Goal: Task Accomplishment & Management: Complete application form

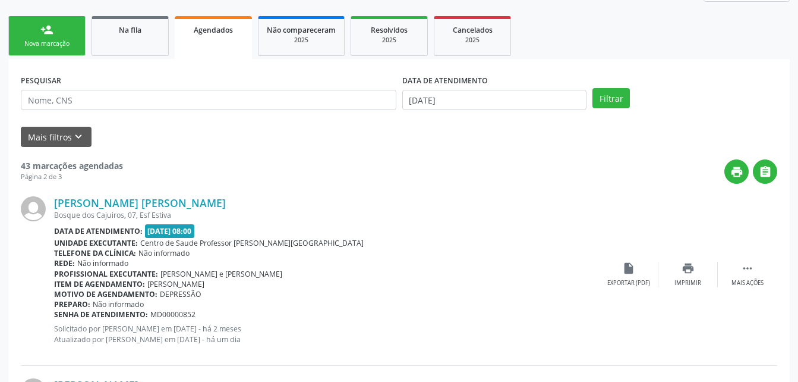
scroll to position [178, 0]
click at [228, 45] on link "Agendados" at bounding box center [213, 37] width 77 height 43
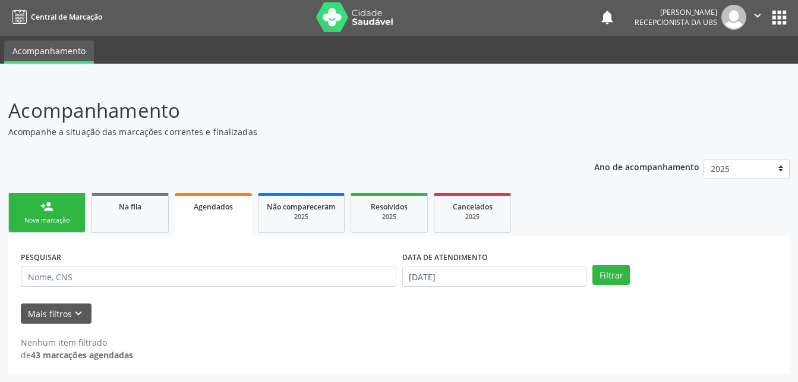
scroll to position [2, 0]
click at [118, 213] on link "Na fila" at bounding box center [130, 213] width 77 height 40
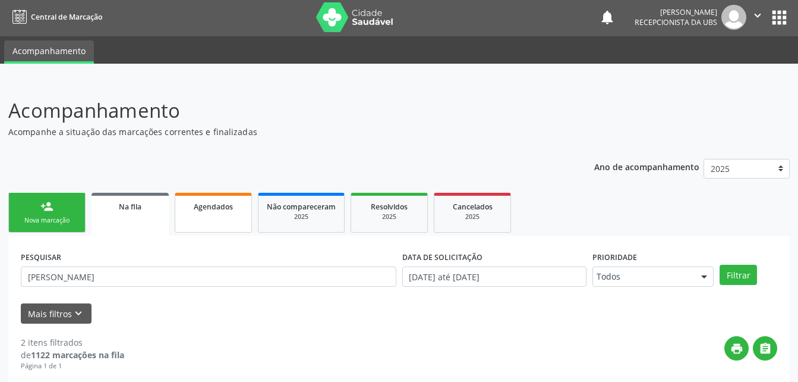
scroll to position [121, 0]
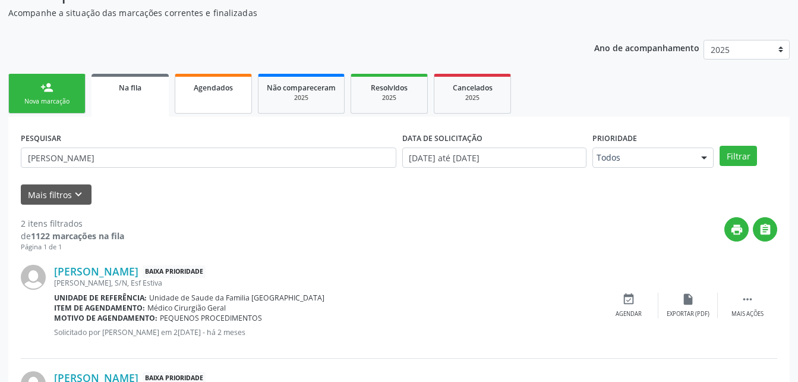
click at [240, 98] on link "Agendados" at bounding box center [213, 94] width 77 height 40
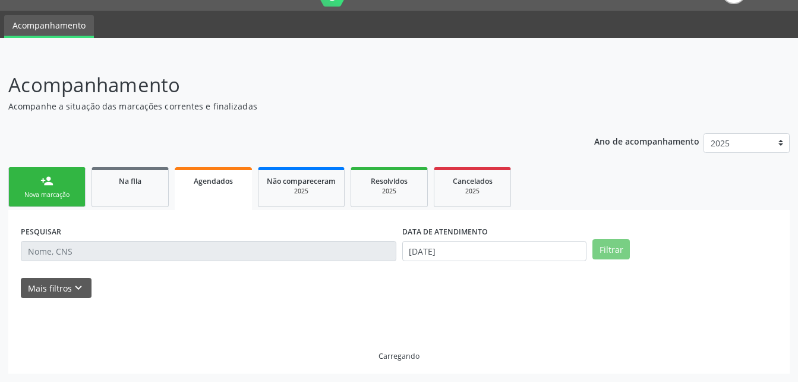
scroll to position [12, 0]
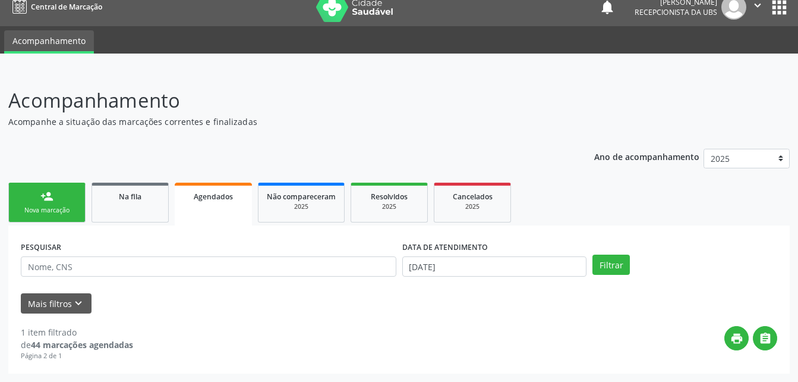
click at [218, 210] on link "Agendados" at bounding box center [213, 203] width 77 height 43
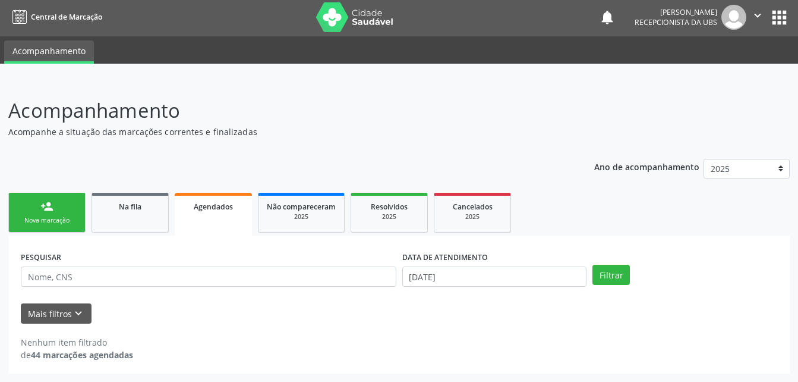
drag, startPoint x: 65, startPoint y: 228, endPoint x: 68, endPoint y: 214, distance: 14.6
click at [64, 228] on link "person_add Nova marcação" at bounding box center [46, 213] width 77 height 40
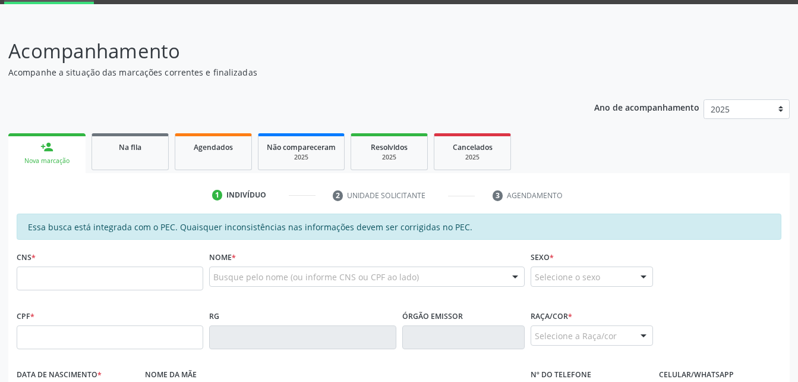
scroll to position [180, 0]
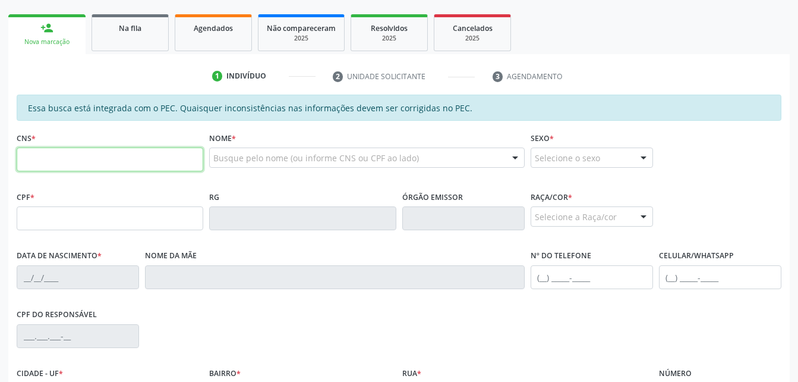
drag, startPoint x: 137, startPoint y: 161, endPoint x: 138, endPoint y: 150, distance: 10.8
click at [137, 159] on input "text" at bounding box center [110, 159] width 187 height 24
click at [285, 191] on div "RG" at bounding box center [302, 209] width 187 height 42
click at [147, 156] on input "text" at bounding box center [110, 159] width 187 height 24
type input "702 6037 1176 3842"
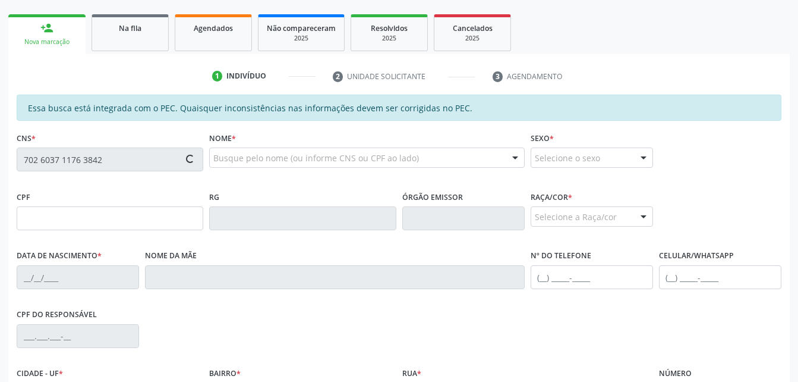
type input "176.195.914-00"
type input "[DATE]"
type input "[PERSON_NAME]"
type input "[PHONE_NUMBER]"
type input "04"
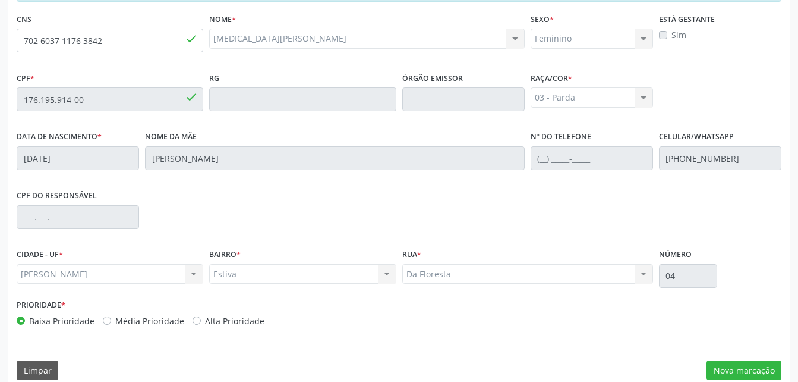
scroll to position [314, 0]
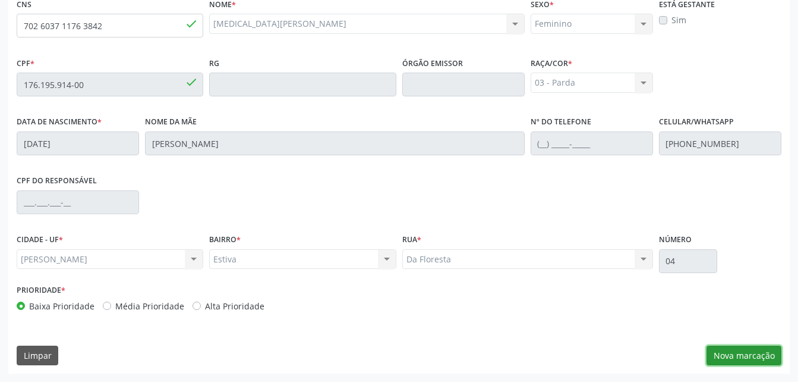
click at [779, 354] on button "Nova marcação" at bounding box center [744, 355] width 75 height 20
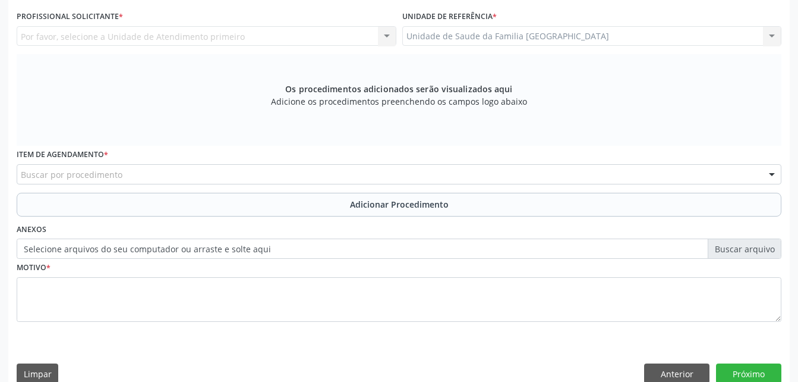
scroll to position [254, 0]
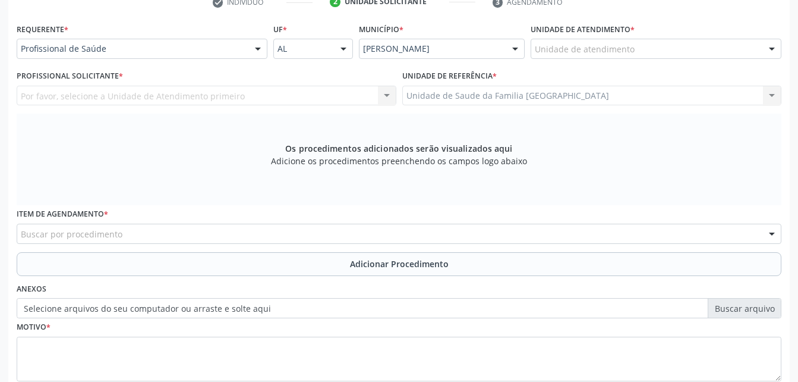
click at [535, 48] on input "text" at bounding box center [535, 55] width 0 height 24
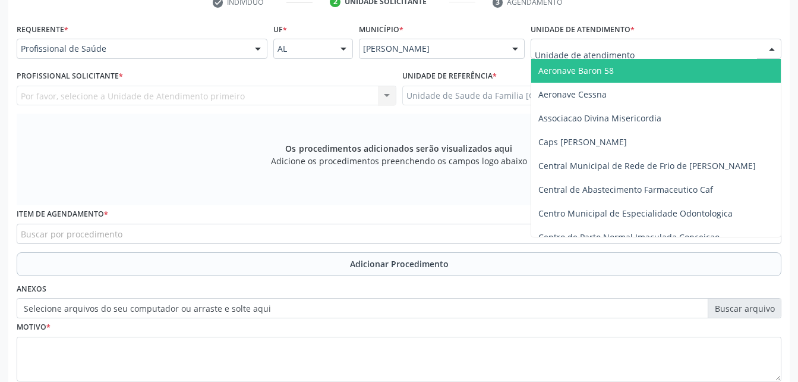
click at [247, 51] on div "Profissional de Saúde" at bounding box center [142, 49] width 251 height 20
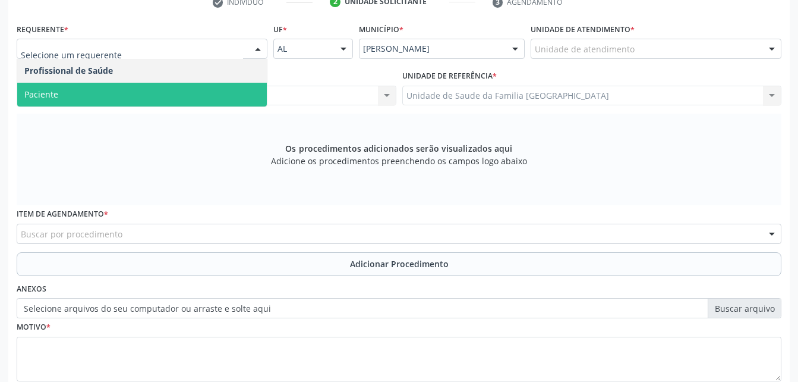
click at [203, 95] on span "Paciente" at bounding box center [142, 95] width 250 height 24
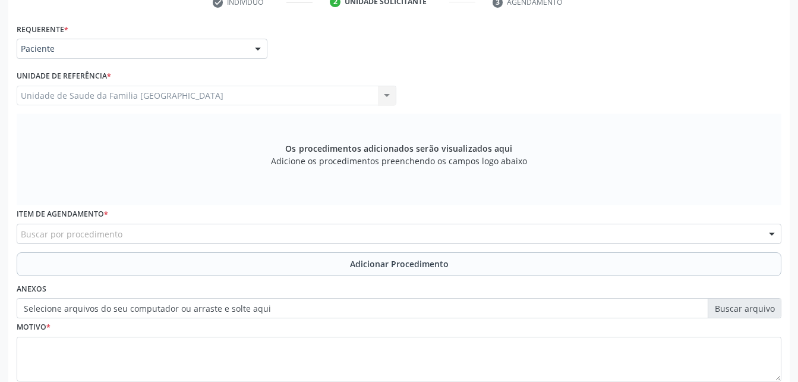
click at [220, 235] on div "Buscar por procedimento" at bounding box center [399, 234] width 765 height 20
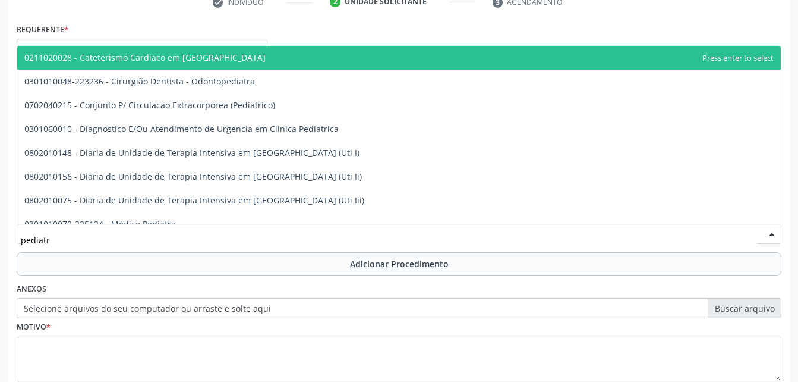
type input "pediatra"
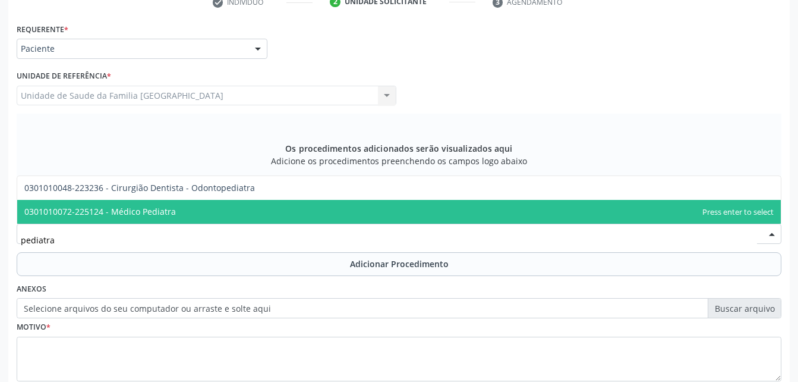
click at [190, 209] on span "0301010072-225124 - Médico Pediatra" at bounding box center [399, 212] width 764 height 24
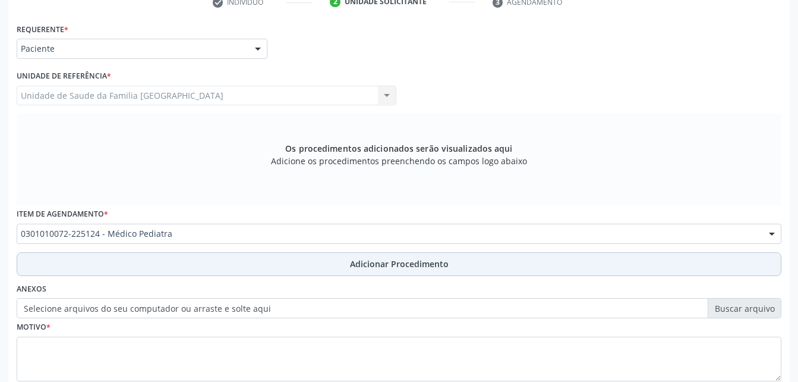
click at [223, 259] on button "Adicionar Procedimento" at bounding box center [399, 264] width 765 height 24
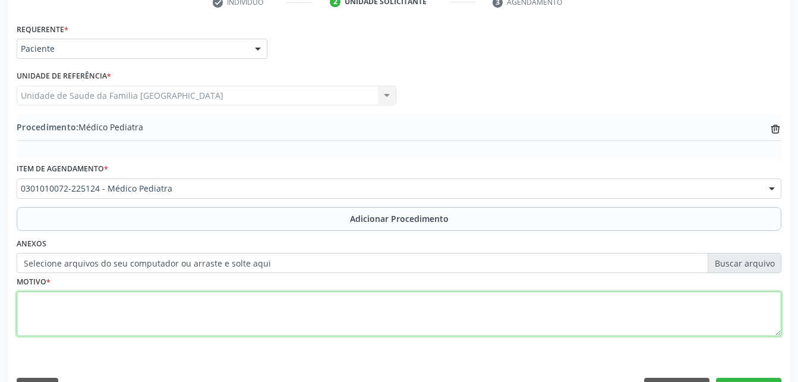
click at [231, 313] on textarea at bounding box center [399, 313] width 765 height 45
type textarea "h"
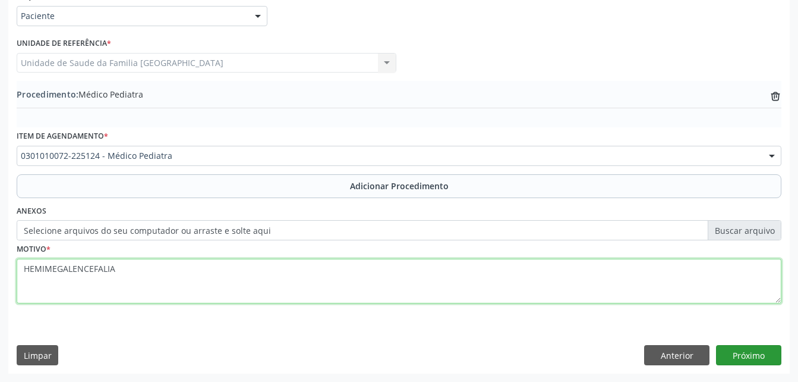
type textarea "HEMIMEGALENCEFALIA"
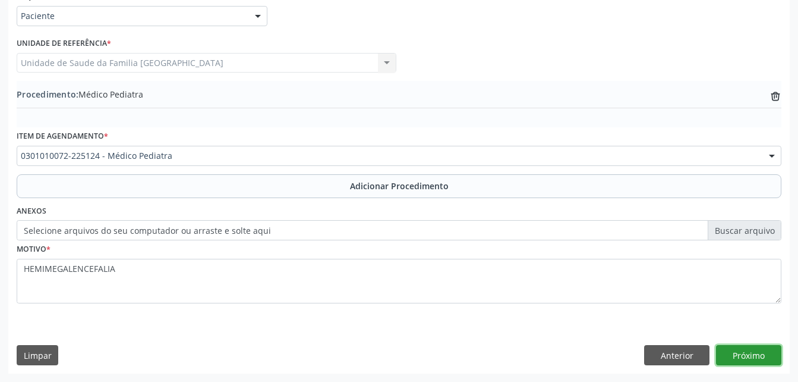
click at [752, 357] on button "Próximo" at bounding box center [748, 355] width 65 height 20
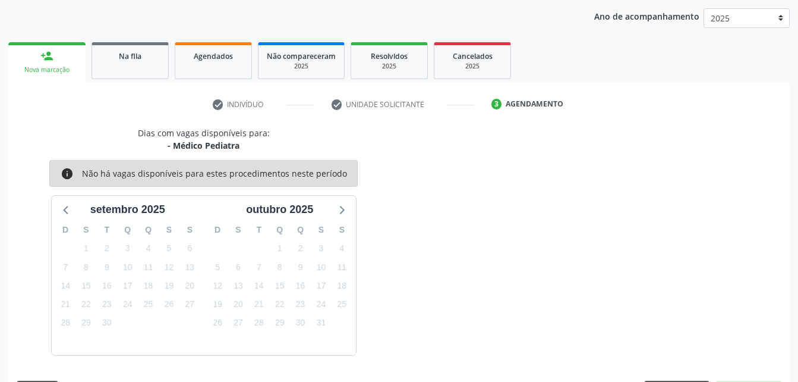
scroll to position [187, 0]
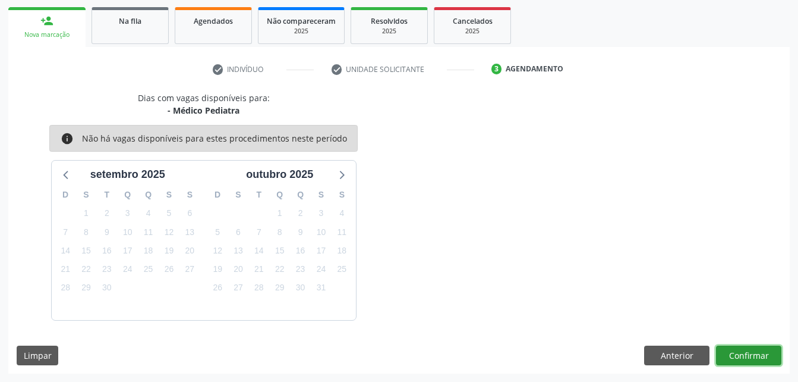
click at [748, 353] on button "Confirmar" at bounding box center [748, 355] width 65 height 20
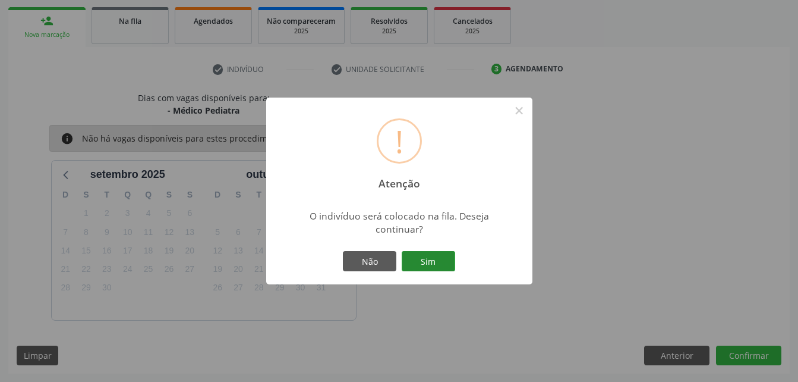
click at [454, 261] on button "Sim" at bounding box center [429, 261] width 54 height 20
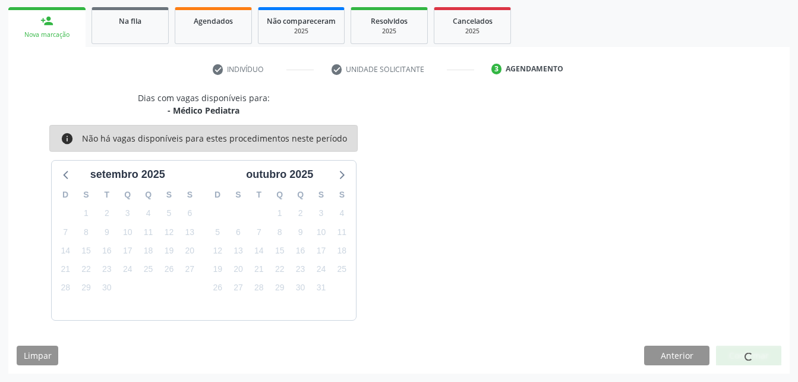
scroll to position [27, 0]
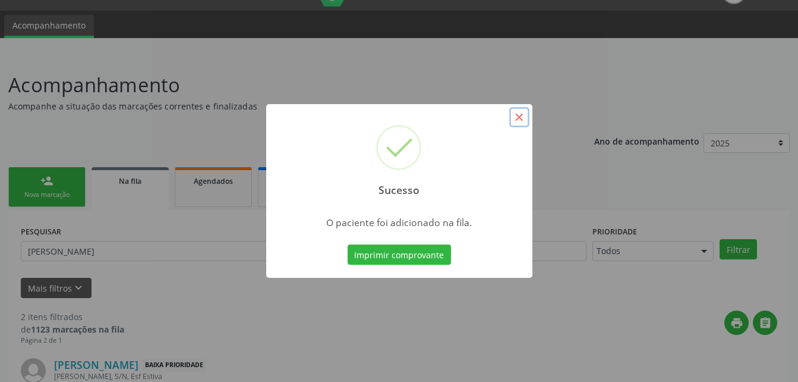
click at [517, 118] on button "×" at bounding box center [519, 117] width 20 height 20
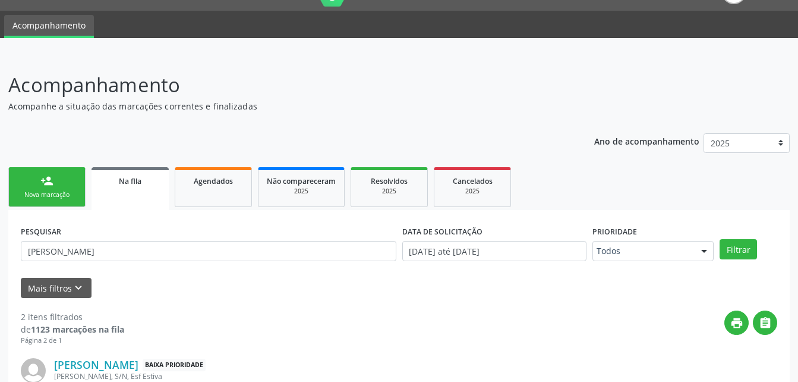
click at [55, 199] on div "Nova marcação" at bounding box center [46, 194] width 59 height 9
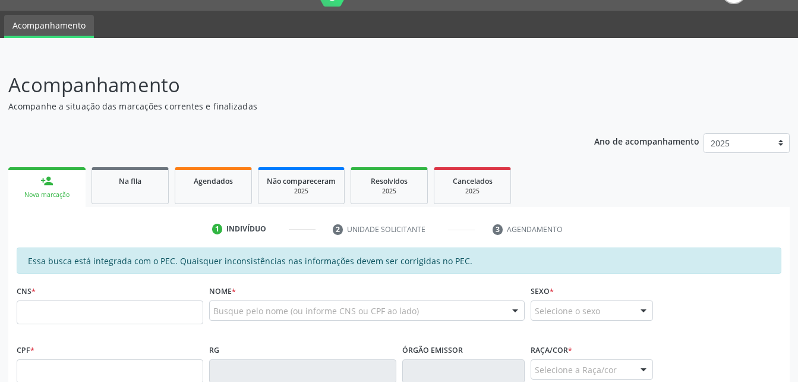
scroll to position [87, 0]
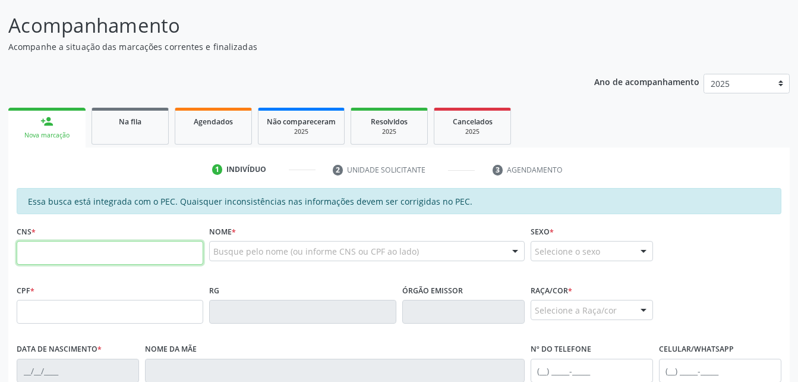
click at [177, 248] on input "text" at bounding box center [110, 253] width 187 height 24
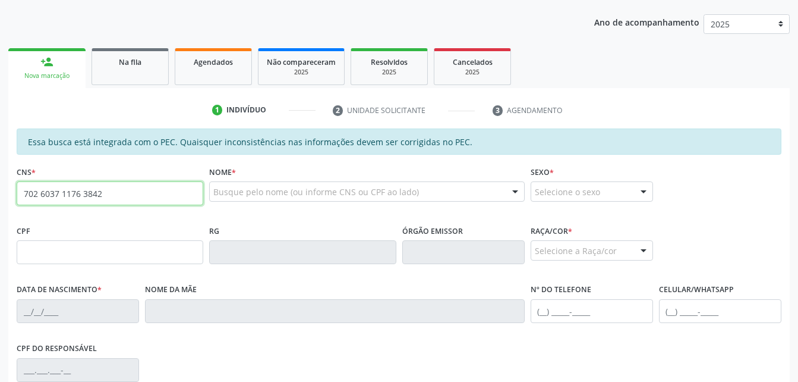
type input "702 6037 1176 3842"
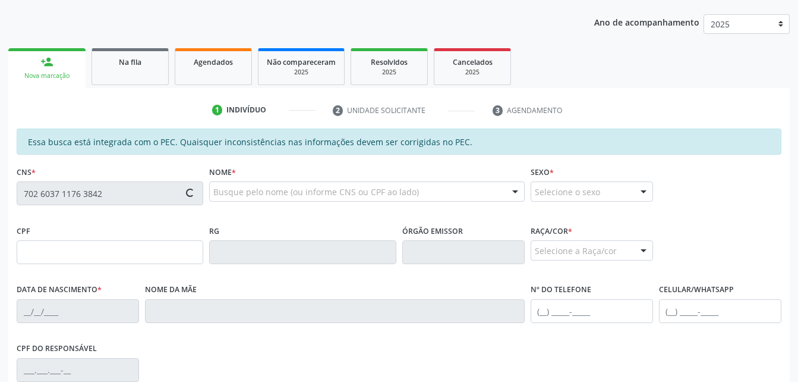
type input "176.195.914-00"
type input "[DATE]"
type input "[PERSON_NAME]"
type input "[PHONE_NUMBER]"
type input "04"
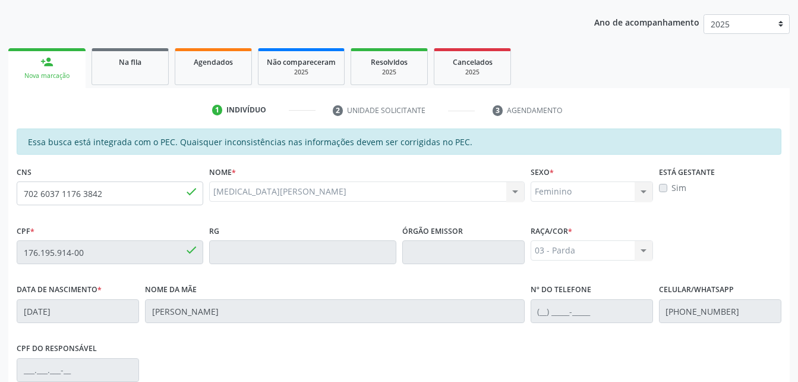
scroll to position [314, 0]
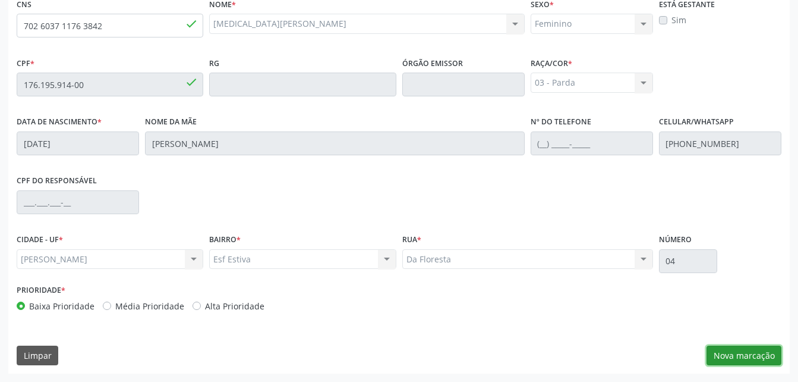
click at [734, 352] on button "Nova marcação" at bounding box center [744, 355] width 75 height 20
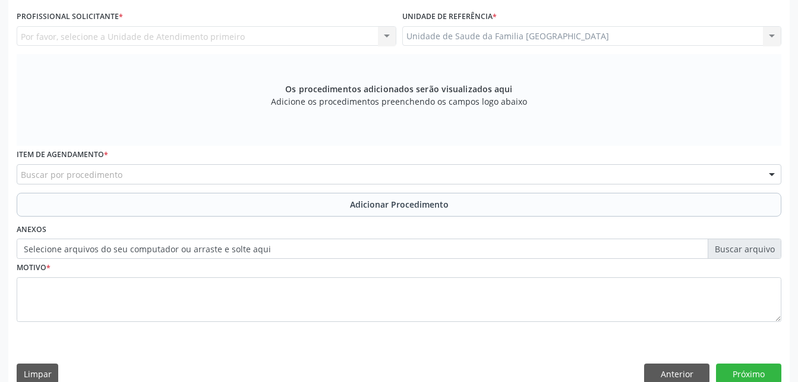
scroll to position [254, 0]
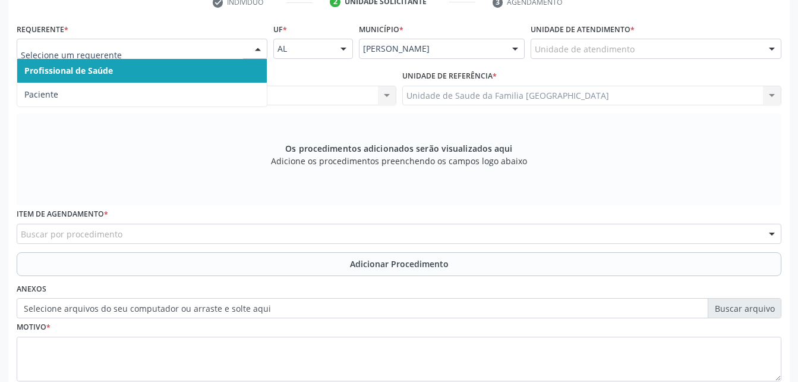
click at [200, 52] on input "text" at bounding box center [132, 55] width 222 height 24
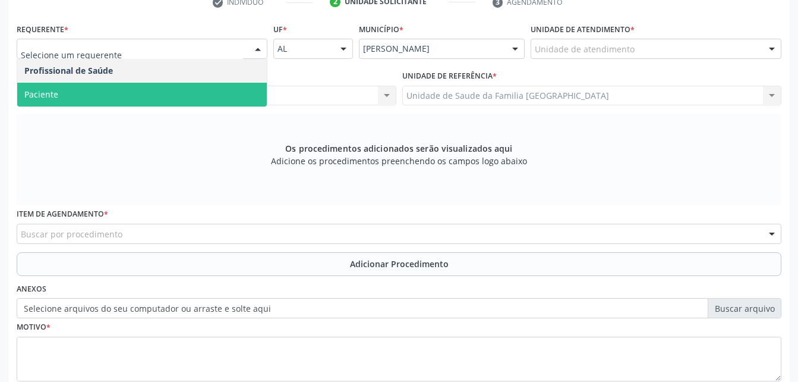
click at [194, 94] on span "Paciente" at bounding box center [142, 95] width 250 height 24
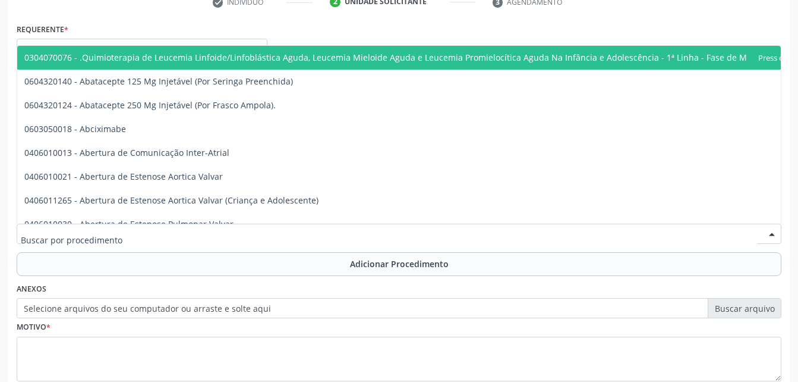
click at [295, 228] on div at bounding box center [399, 234] width 765 height 20
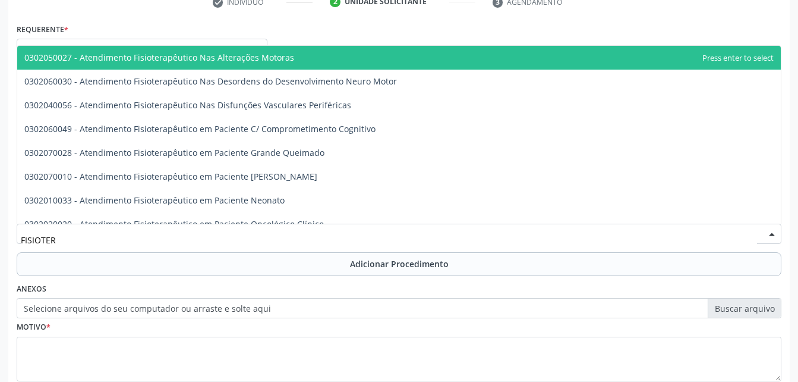
type input "FISIOTERA"
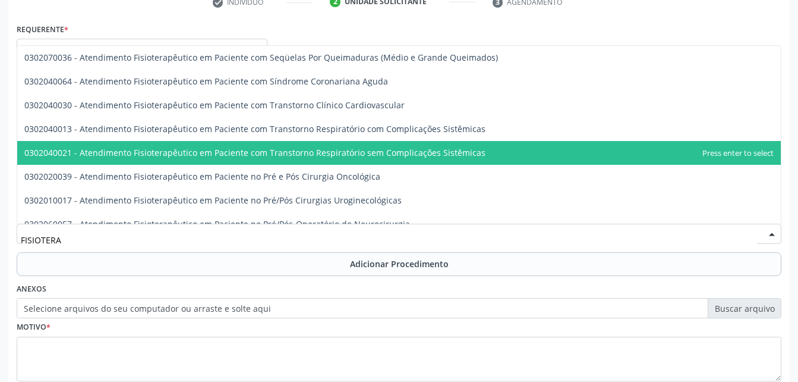
scroll to position [476, 0]
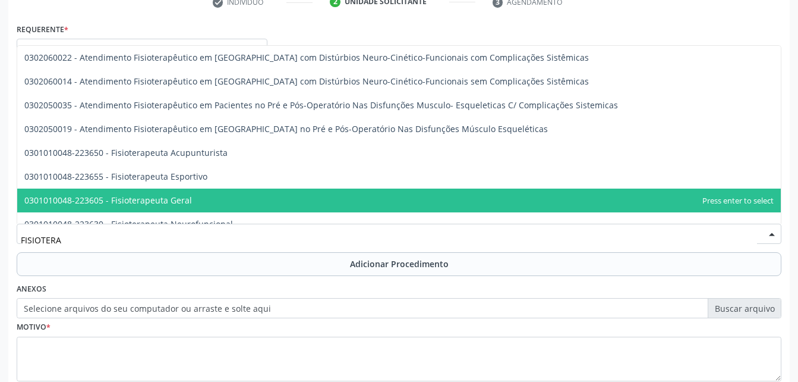
click at [267, 199] on span "0301010048-223605 - Fisioterapeuta Geral" at bounding box center [399, 200] width 764 height 24
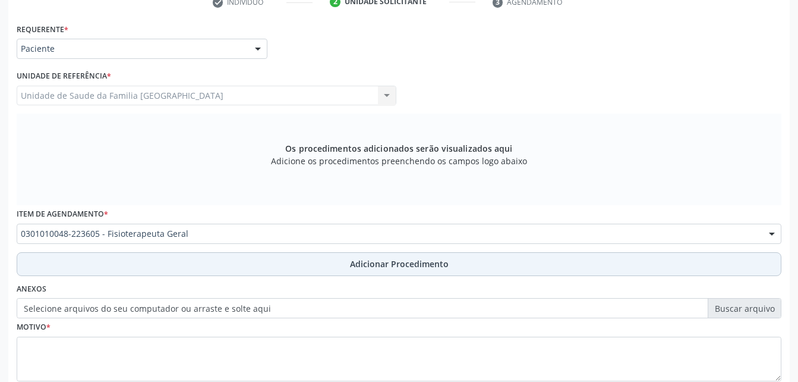
click at [322, 262] on button "Adicionar Procedimento" at bounding box center [399, 264] width 765 height 24
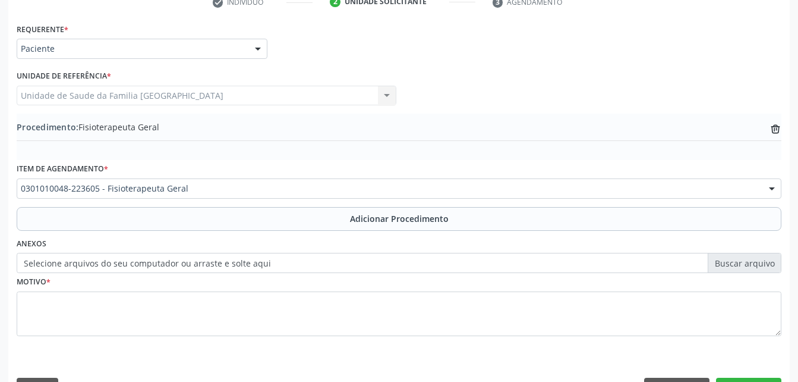
scroll to position [287, 0]
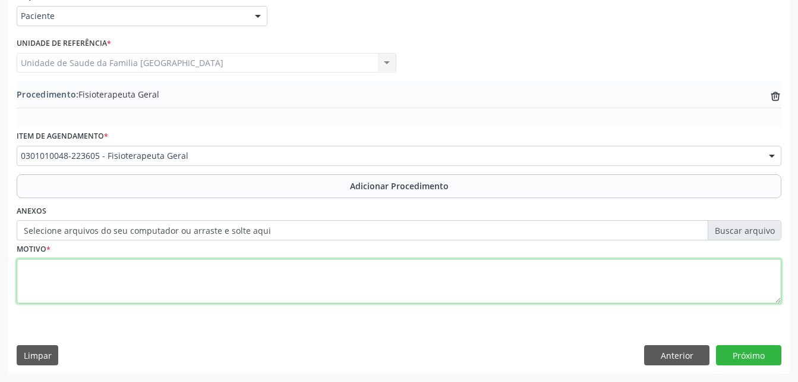
click at [239, 280] on textarea at bounding box center [399, 281] width 765 height 45
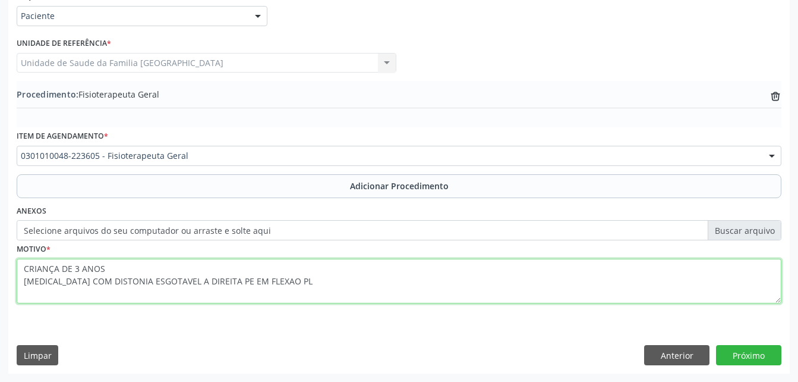
click at [289, 291] on textarea "CRIANÇA DE 3 ANOS [MEDICAL_DATA] COM DISTONIA ESGOTAVEL A DIREITA PE EM FLEXAO …" at bounding box center [399, 281] width 765 height 45
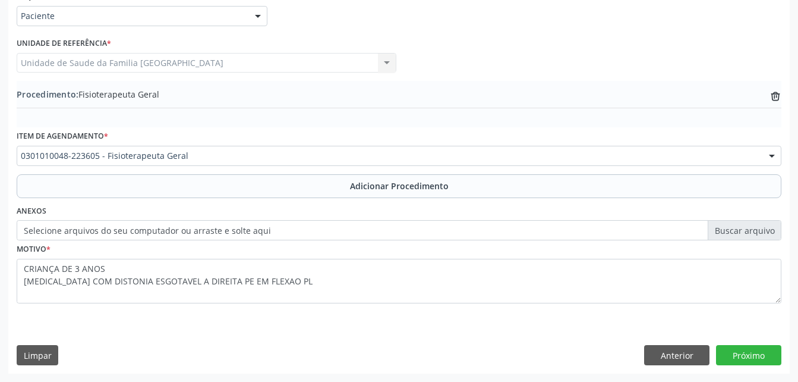
click at [667, 33] on div "Requerente * Paciente Profissional de Saúde Paciente Nenhum resultado encontrad…" at bounding box center [399, 11] width 771 height 46
click at [665, 120] on div "Procedimento: Fisioterapeuta Geral trash-outline icon" at bounding box center [399, 104] width 765 height 46
click at [633, 131] on div "Item de agendamento * 0301010048-223605 - Fisioterapeuta Geral 0304070076 - .Qu…" at bounding box center [399, 146] width 765 height 38
click at [640, 124] on div "Procedimento: Fisioterapeuta Geral trash-outline icon" at bounding box center [399, 104] width 765 height 46
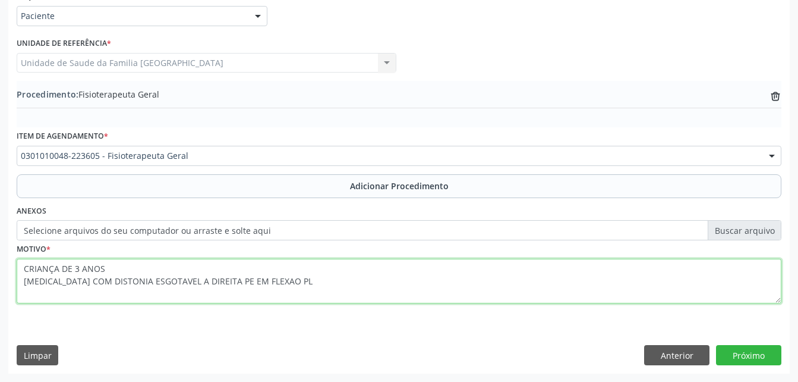
click at [364, 286] on textarea "CRIANÇA DE 3 ANOS [MEDICAL_DATA] COM DISTONIA ESGOTAVEL A DIREITA PE EM FLEXAO …" at bounding box center [399, 281] width 765 height 45
type textarea "CRIANÇA DE 3 ANOS [MEDICAL_DATA] COM DISTONIA ESGOTAVEL A DIREITA PE EM FLEXAO …"
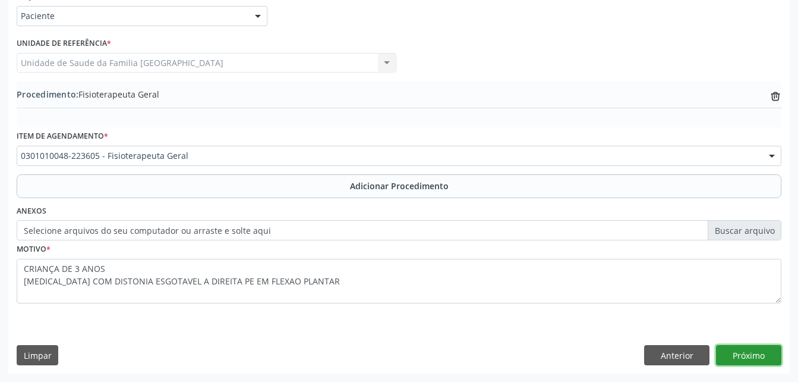
drag, startPoint x: 755, startPoint y: 348, endPoint x: 755, endPoint y: 338, distance: 9.5
click at [755, 344] on div "Requerente * Paciente Profissional de Saúde Paciente Nenhum resultado encontrad…" at bounding box center [399, 180] width 782 height 385
click at [744, 346] on button "Próximo" at bounding box center [748, 355] width 65 height 20
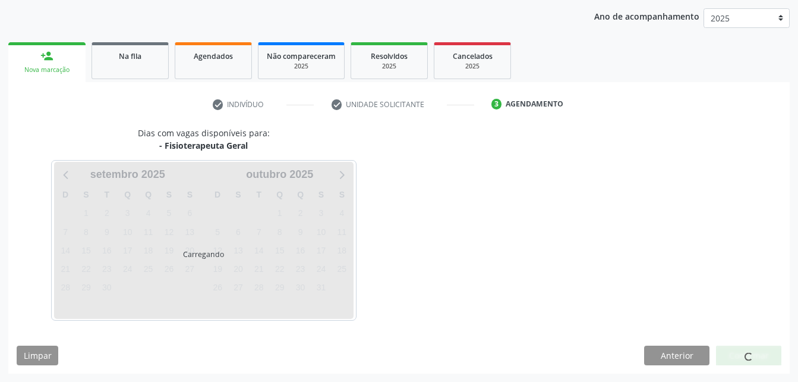
scroll to position [187, 0]
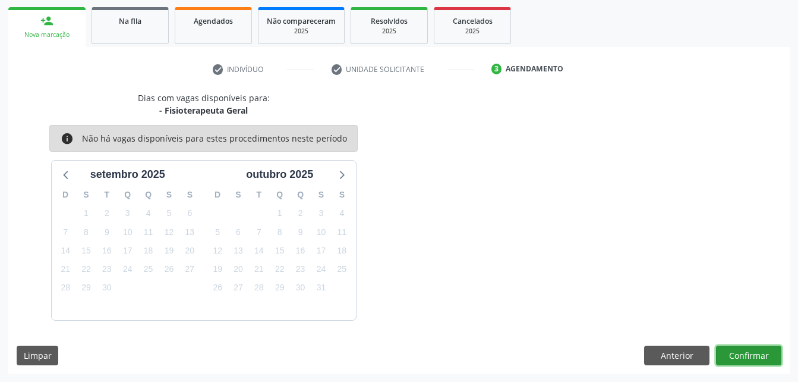
click at [754, 359] on button "Confirmar" at bounding box center [748, 355] width 65 height 20
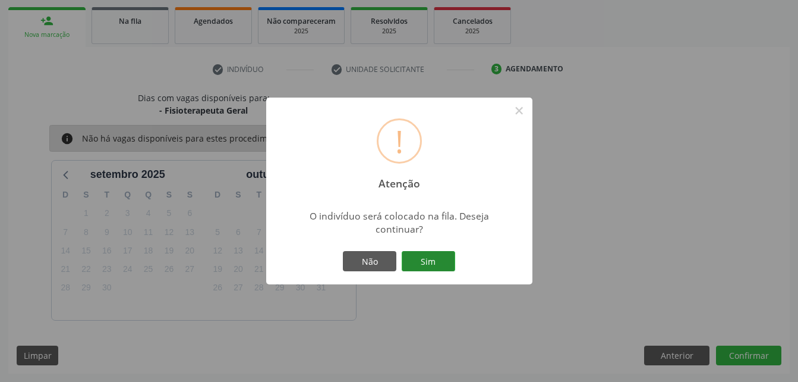
click at [447, 255] on button "Sim" at bounding box center [429, 261] width 54 height 20
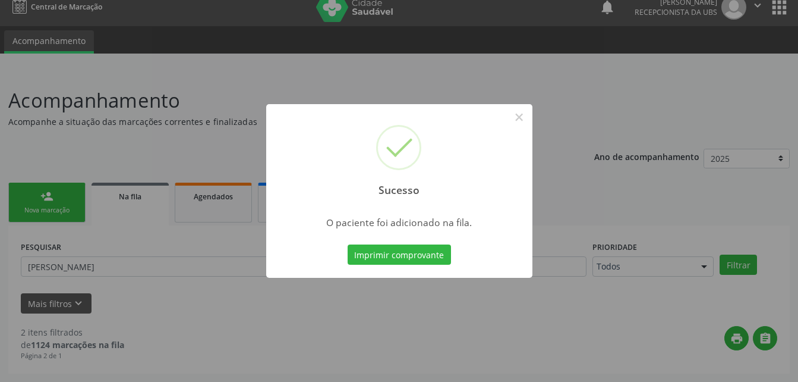
scroll to position [12, 0]
click at [517, 115] on button "×" at bounding box center [519, 117] width 20 height 20
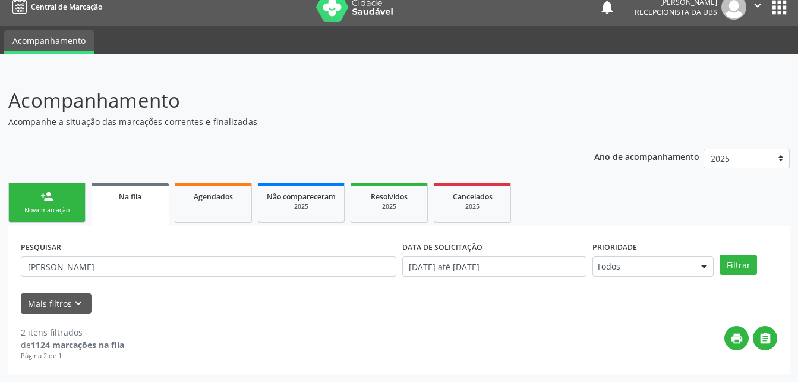
click at [80, 209] on link "person_add Nova marcação" at bounding box center [46, 202] width 77 height 40
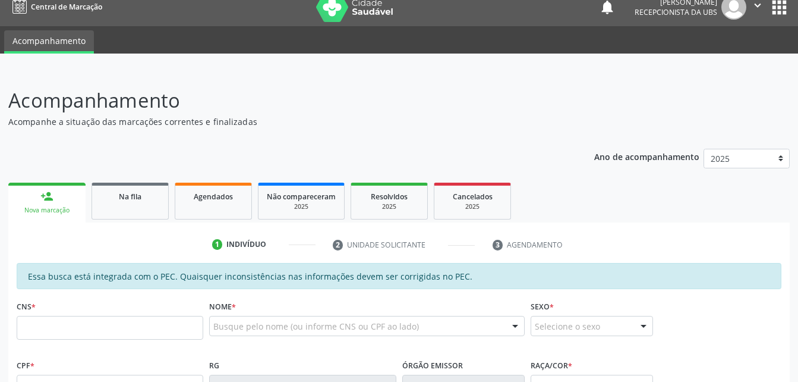
scroll to position [131, 0]
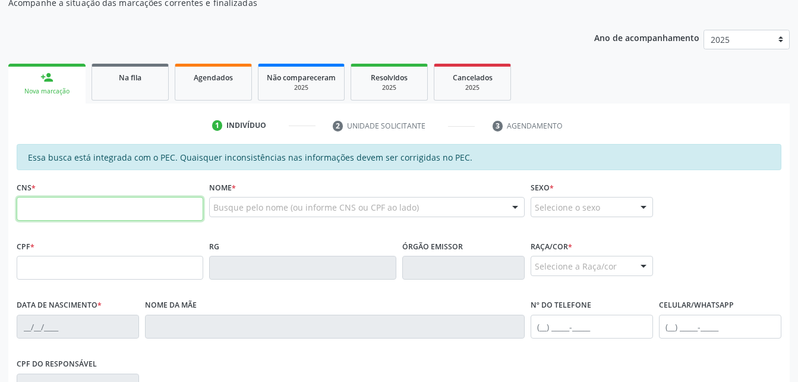
click at [113, 219] on input "text" at bounding box center [110, 209] width 187 height 24
type input "702 6037 1176 3842"
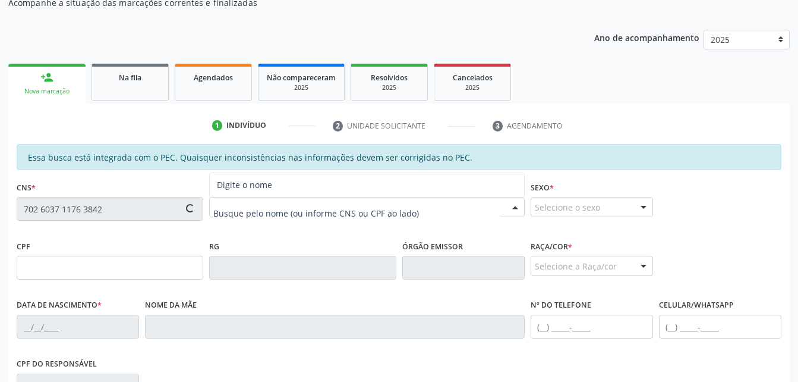
type input "176.195.914-00"
type input "[DATE]"
type input "[PERSON_NAME]"
type input "[PHONE_NUMBER]"
type input "04"
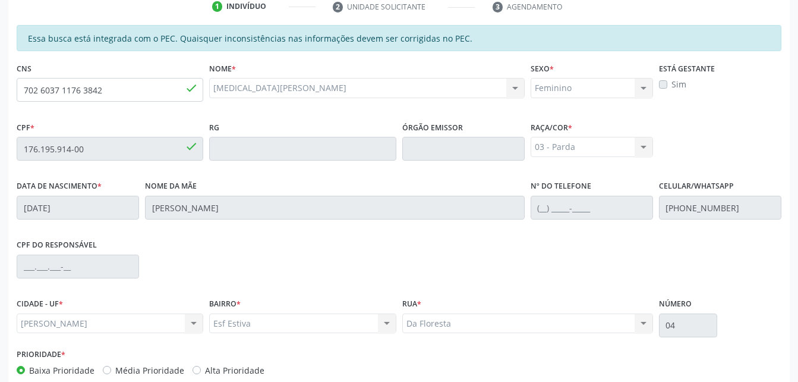
scroll to position [314, 0]
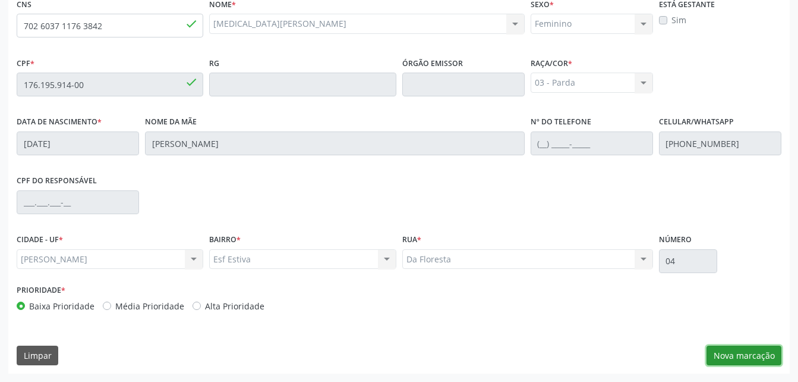
click at [769, 350] on button "Nova marcação" at bounding box center [744, 355] width 75 height 20
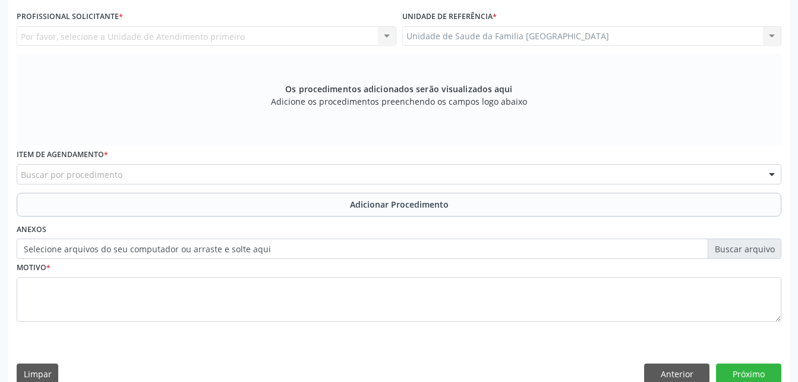
scroll to position [254, 0]
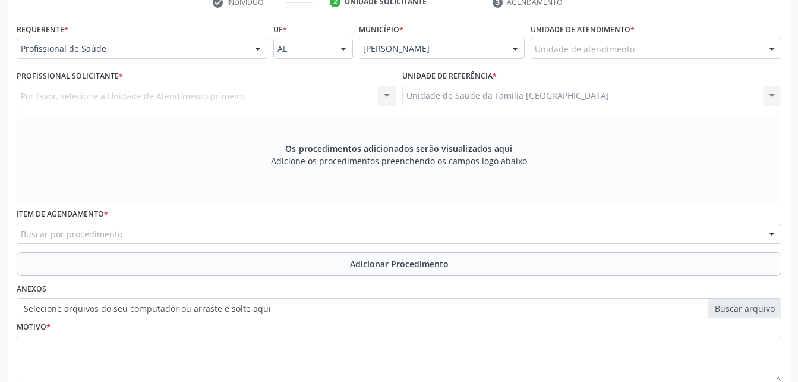
click at [252, 49] on div at bounding box center [258, 49] width 18 height 20
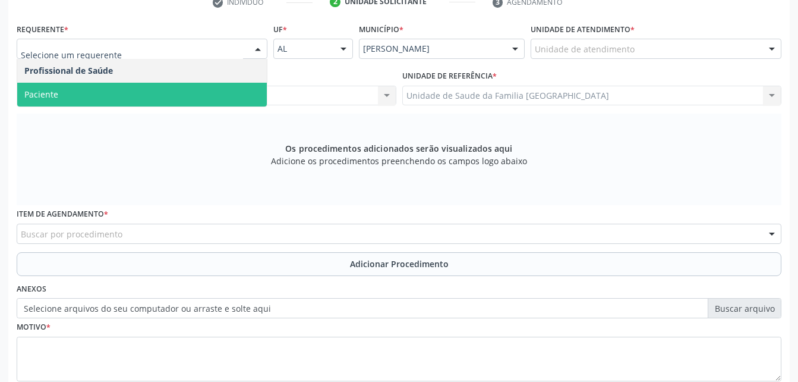
click at [185, 92] on span "Paciente" at bounding box center [142, 95] width 250 height 24
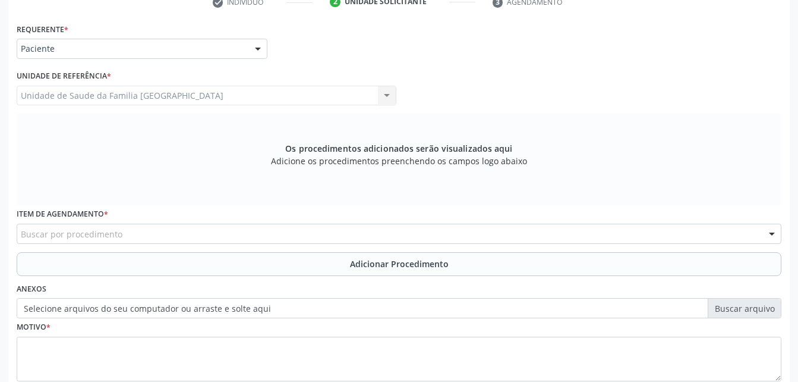
click at [231, 229] on div "Buscar por procedimento" at bounding box center [399, 234] width 765 height 20
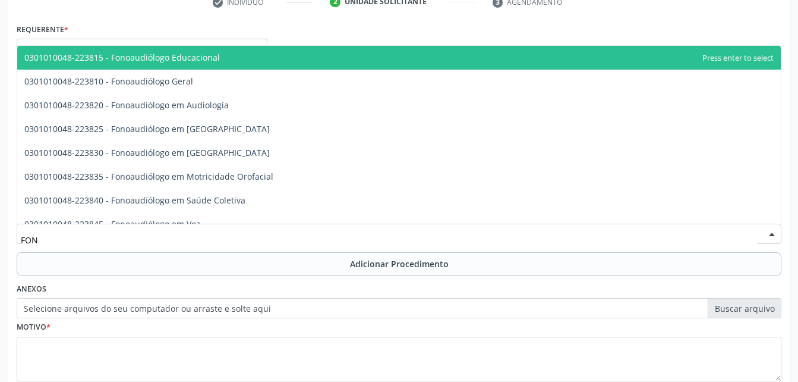
type input "FONO"
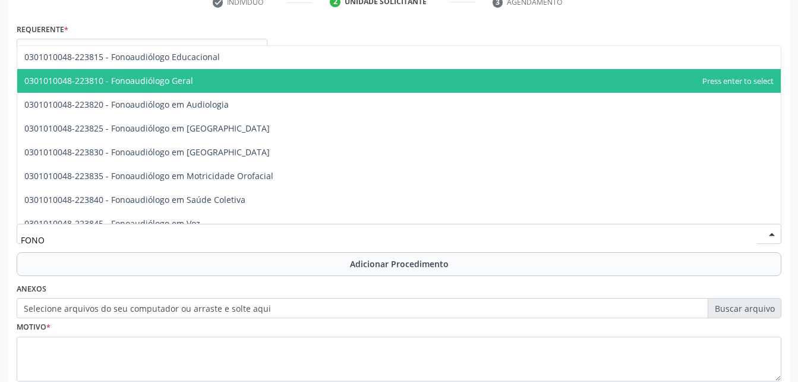
scroll to position [0, 0]
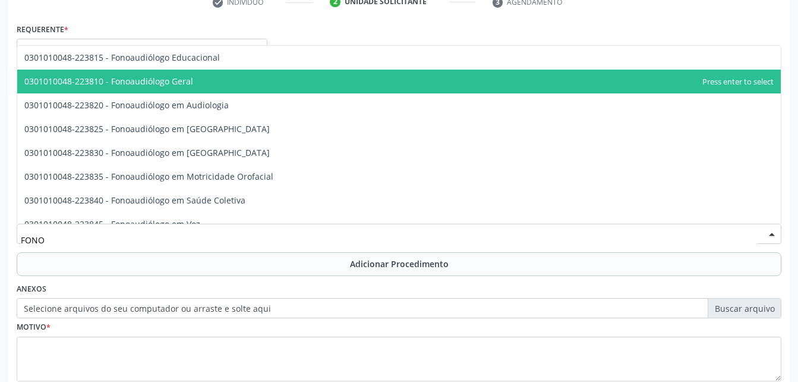
click at [184, 88] on span "0301010048-223810 - Fonoaudiólogo Geral" at bounding box center [399, 82] width 764 height 24
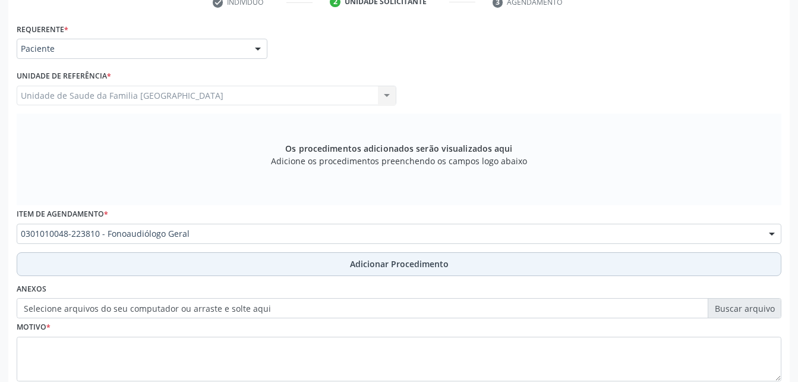
click at [223, 258] on button "Adicionar Procedimento" at bounding box center [399, 264] width 765 height 24
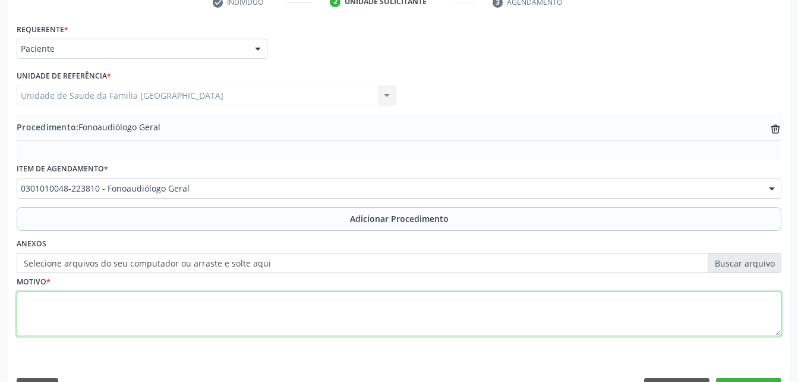
click at [227, 321] on textarea at bounding box center [399, 313] width 765 height 45
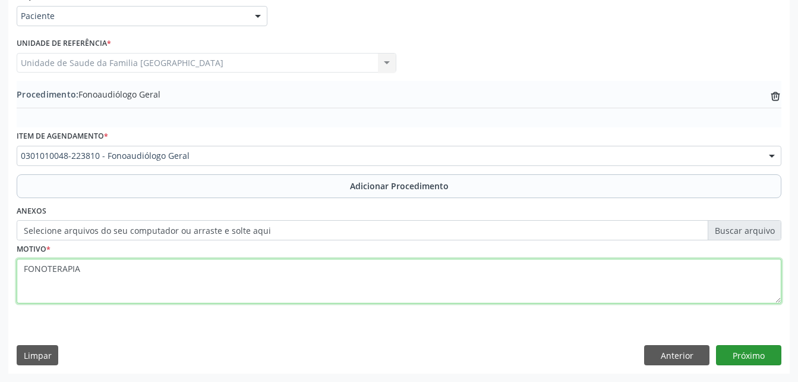
type textarea "FONOTERAPIA"
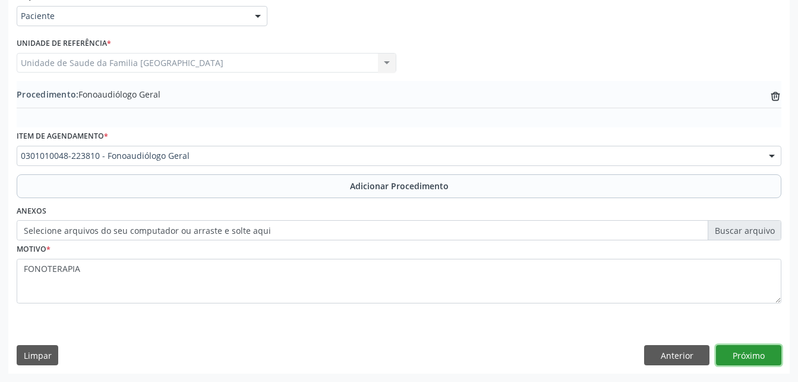
click at [745, 360] on button "Próximo" at bounding box center [748, 355] width 65 height 20
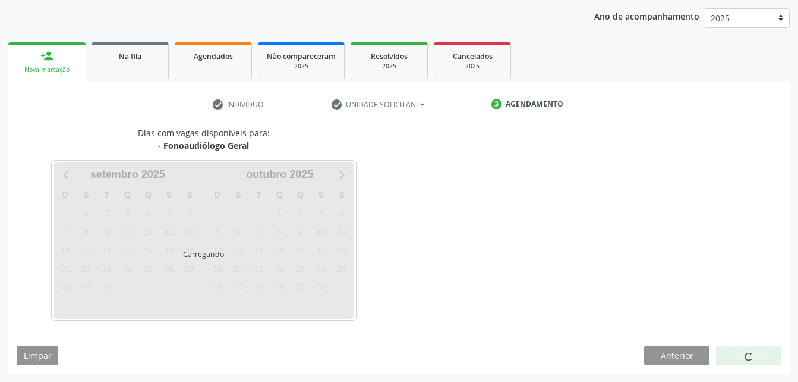
scroll to position [187, 0]
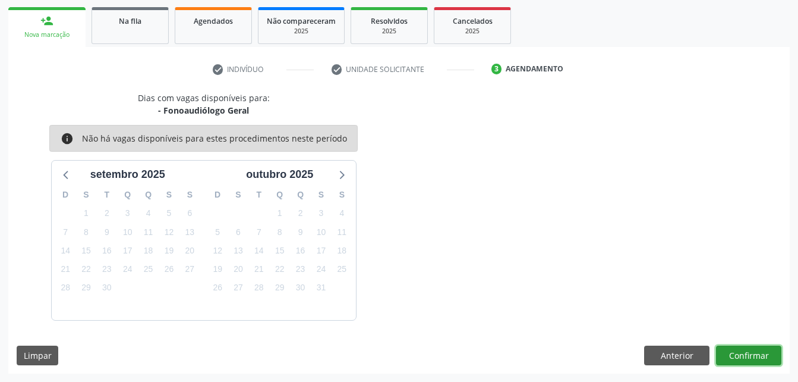
click at [748, 358] on button "Confirmar" at bounding box center [748, 355] width 65 height 20
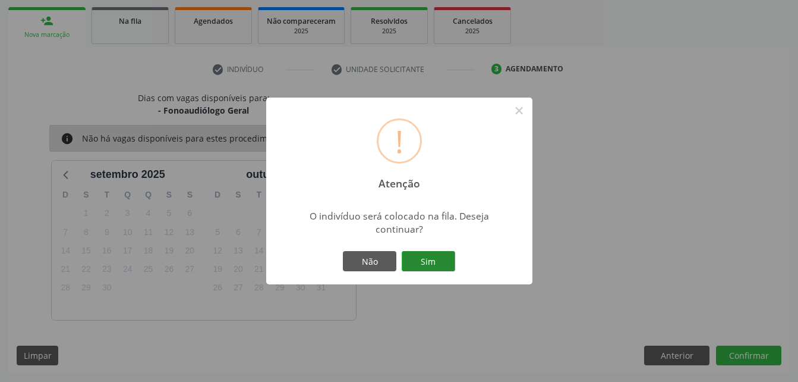
click at [449, 265] on button "Sim" at bounding box center [429, 261] width 54 height 20
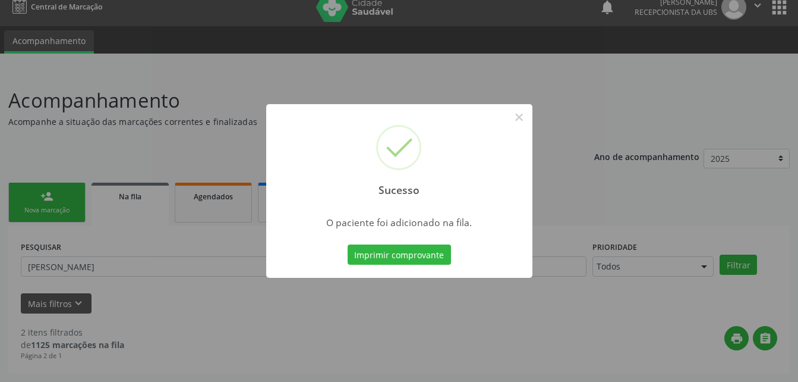
scroll to position [12, 0]
click at [520, 123] on button "×" at bounding box center [519, 117] width 20 height 20
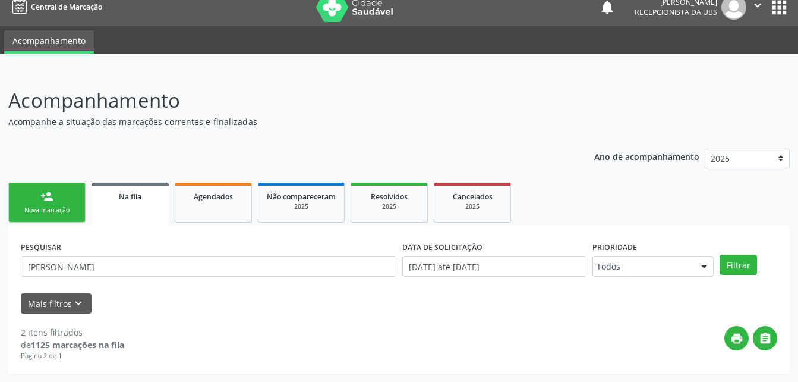
click at [55, 202] on link "person_add Nova marcação" at bounding box center [46, 202] width 77 height 40
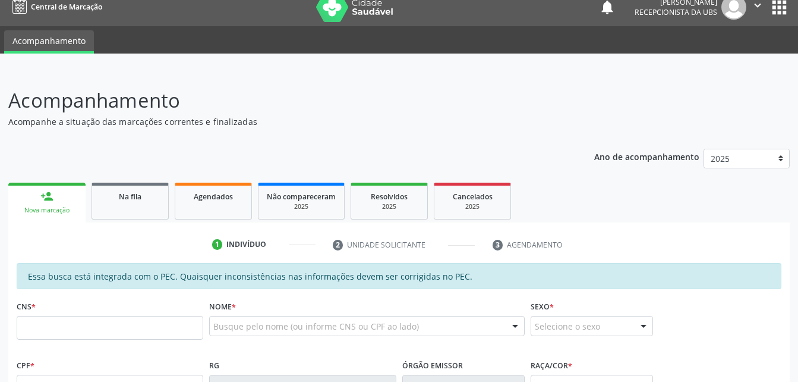
scroll to position [131, 0]
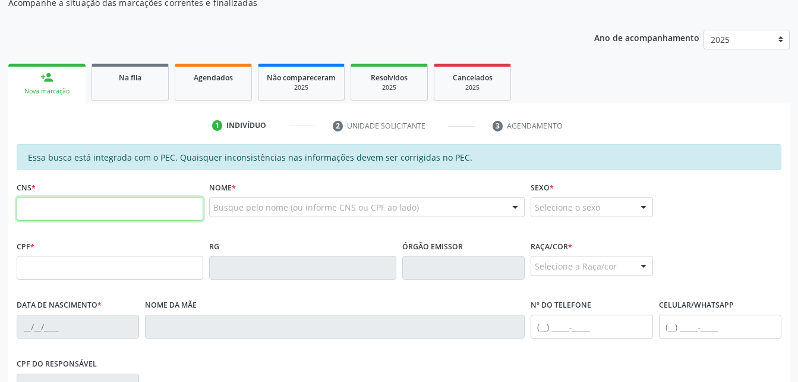
click at [79, 214] on input "text" at bounding box center [110, 209] width 187 height 24
type input "702 6037 1176 3842"
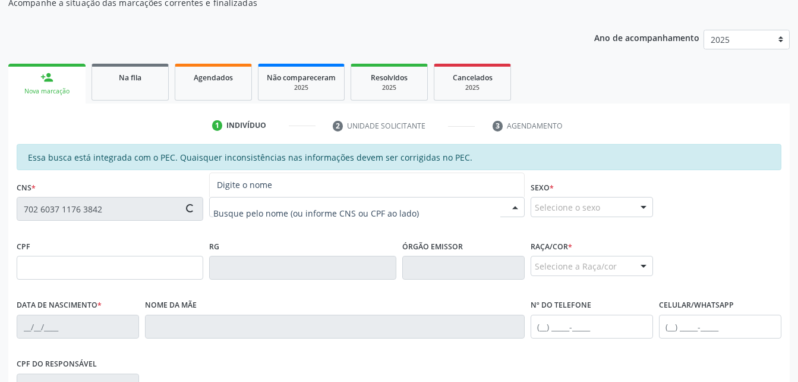
type input "176.195.914-00"
type input "[DATE]"
type input "[PERSON_NAME]"
type input "[PHONE_NUMBER]"
type input "04"
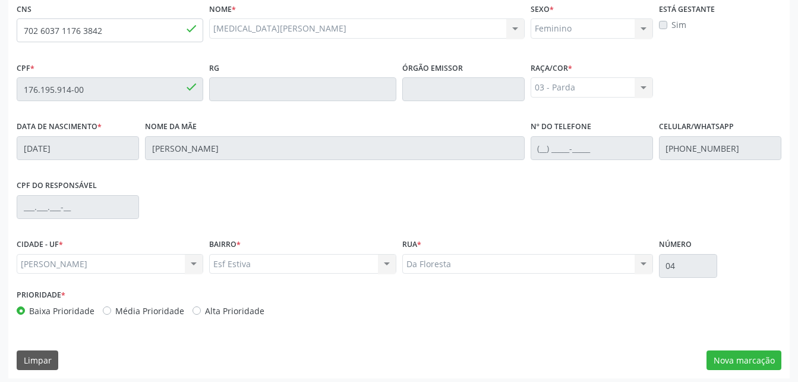
scroll to position [314, 0]
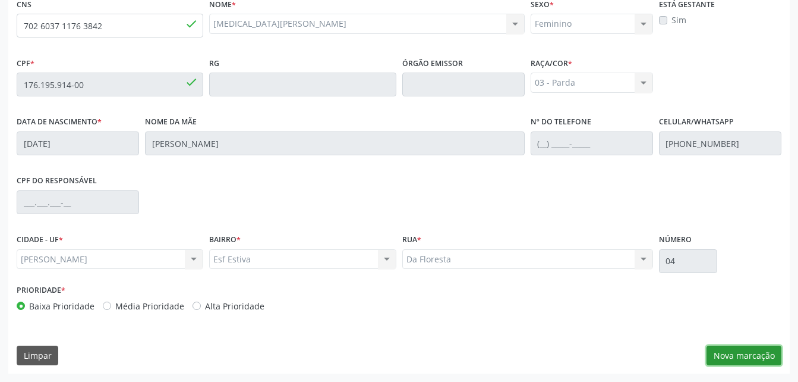
click at [744, 358] on button "Nova marcação" at bounding box center [744, 355] width 75 height 20
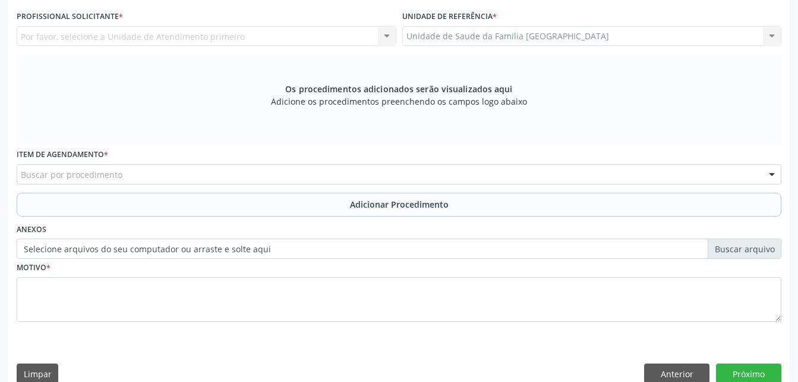
scroll to position [254, 0]
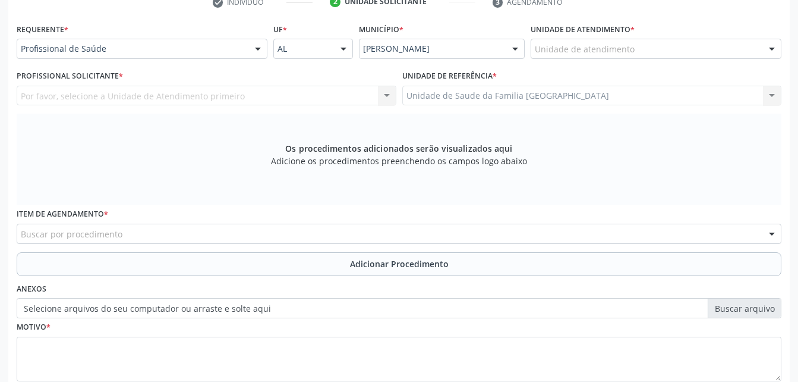
click at [245, 38] on div "Requerente * Profissional de Saúde Profissional de Saúde Paciente Nenhum result…" at bounding box center [142, 39] width 251 height 38
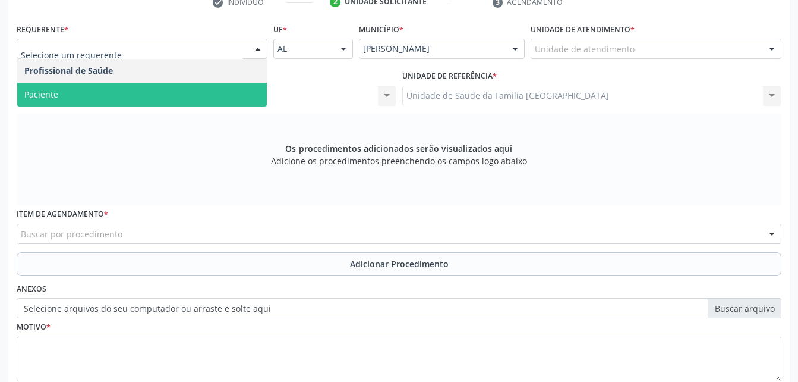
click at [232, 83] on span "Paciente" at bounding box center [142, 95] width 250 height 24
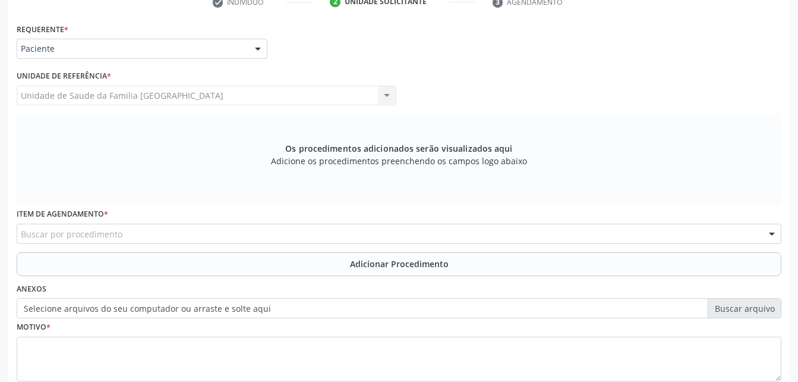
scroll to position [332, 0]
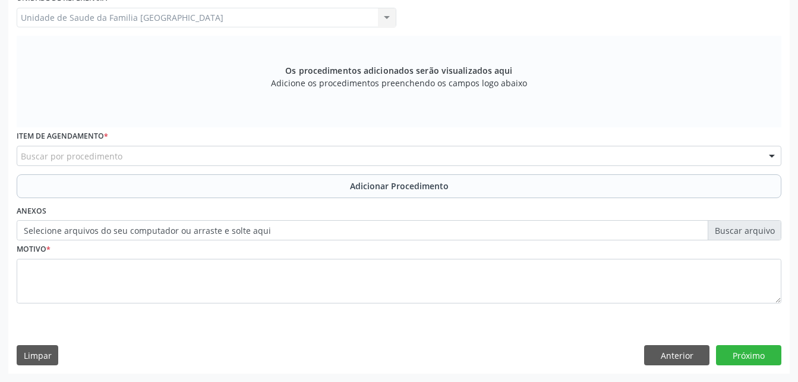
click at [194, 161] on div "Buscar por procedimento" at bounding box center [399, 156] width 765 height 20
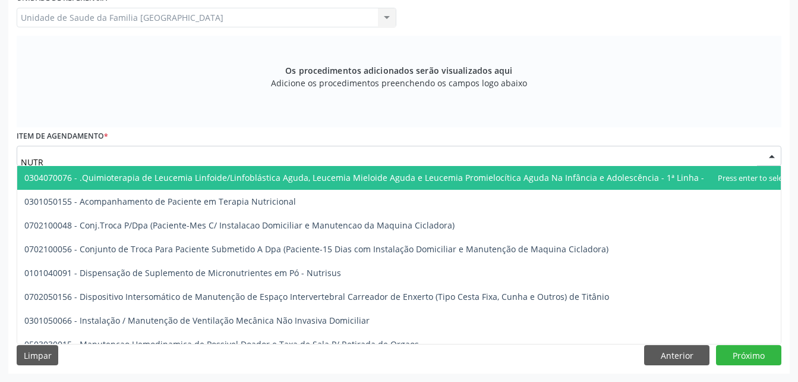
type input "NUTRI"
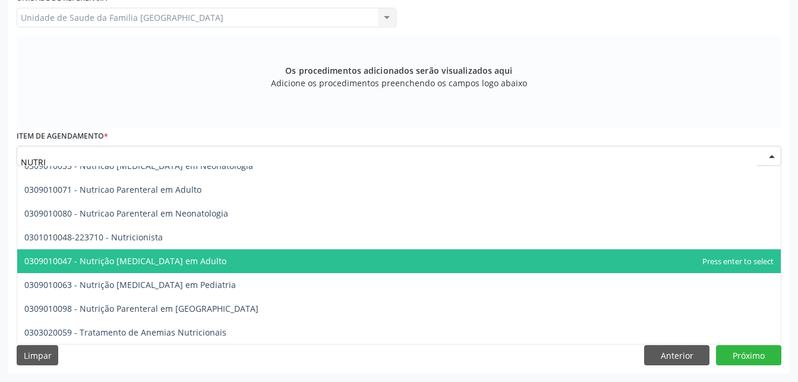
scroll to position [84, 0]
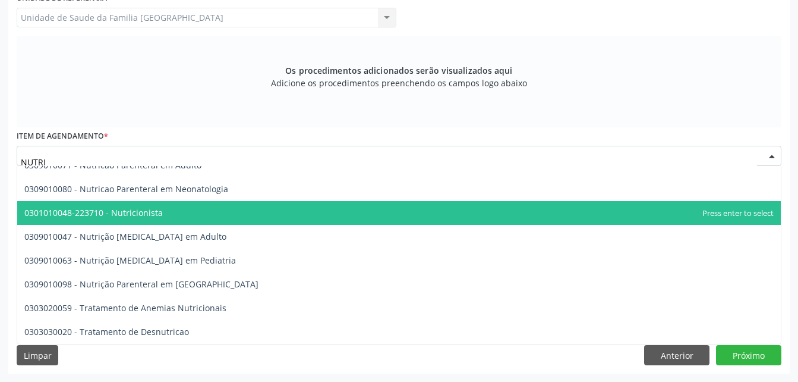
click at [206, 213] on span "0301010048-223710 - Nutricionista" at bounding box center [399, 213] width 764 height 24
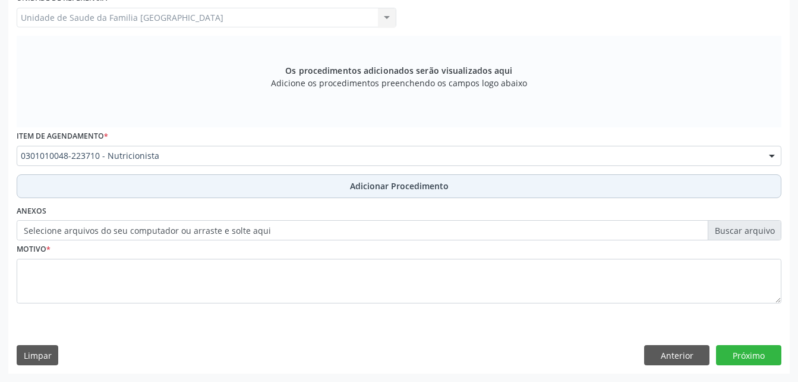
click at [204, 187] on button "Adicionar Procedimento" at bounding box center [399, 186] width 765 height 24
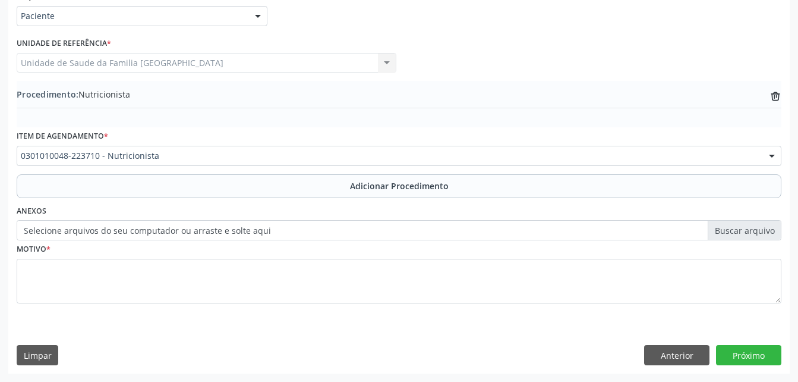
scroll to position [287, 0]
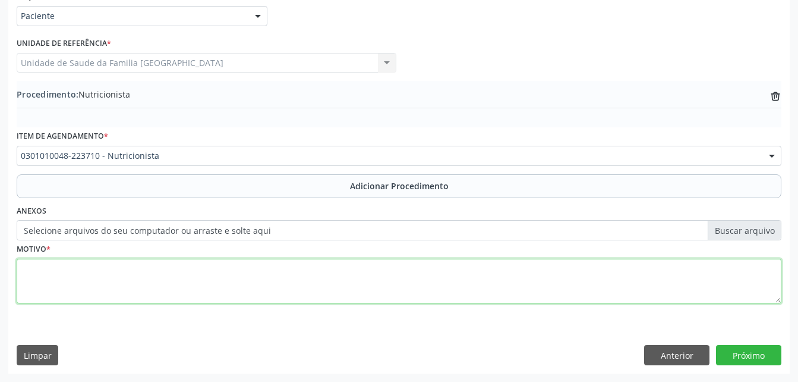
click at [220, 274] on textarea at bounding box center [399, 281] width 765 height 45
type textarea "NUTRICIONISTA PEDIATRICO CRIANCA DE 3 ANOS"
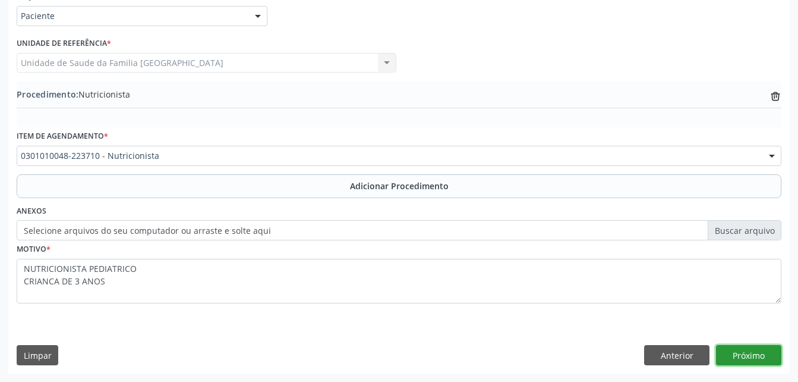
click at [748, 354] on button "Próximo" at bounding box center [748, 355] width 65 height 20
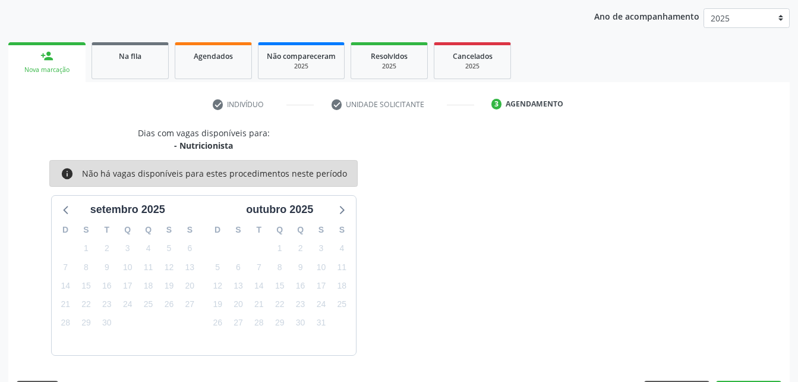
scroll to position [187, 0]
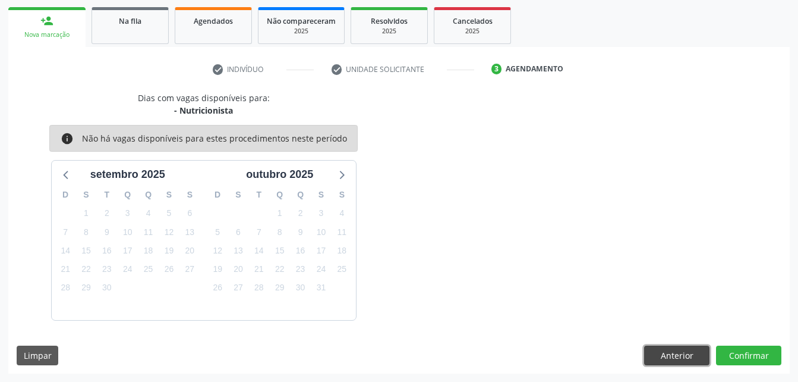
click at [654, 354] on button "Anterior" at bounding box center [676, 355] width 65 height 20
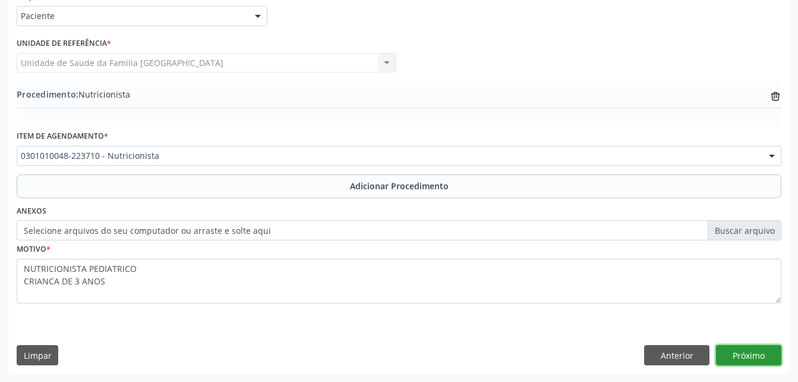
click at [753, 353] on button "Próximo" at bounding box center [748, 355] width 65 height 20
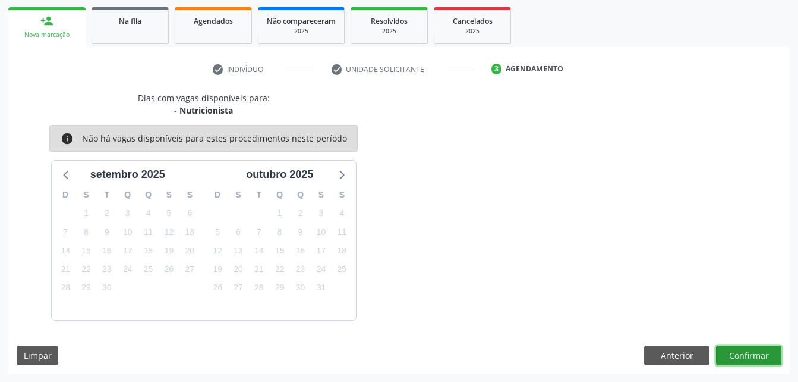
click at [754, 351] on button "Confirmar" at bounding box center [748, 355] width 65 height 20
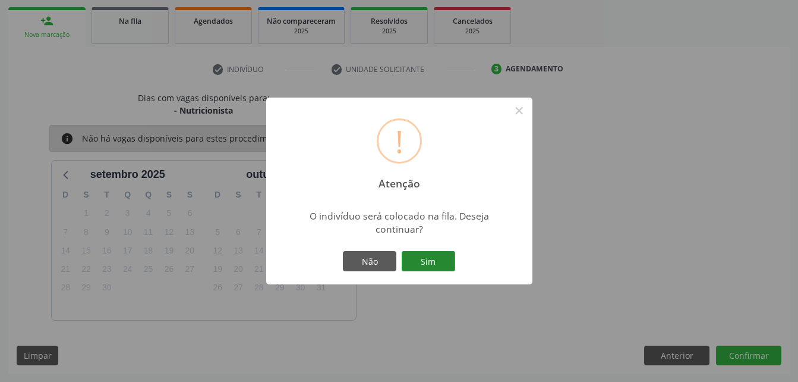
click at [415, 265] on button "Sim" at bounding box center [429, 261] width 54 height 20
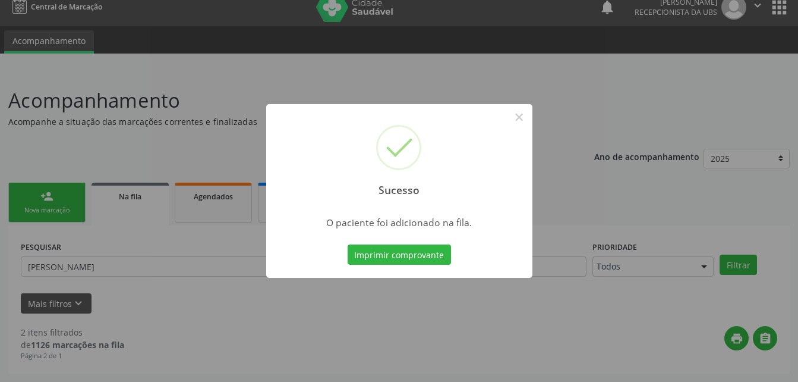
scroll to position [12, 0]
click at [523, 120] on button "×" at bounding box center [519, 117] width 20 height 20
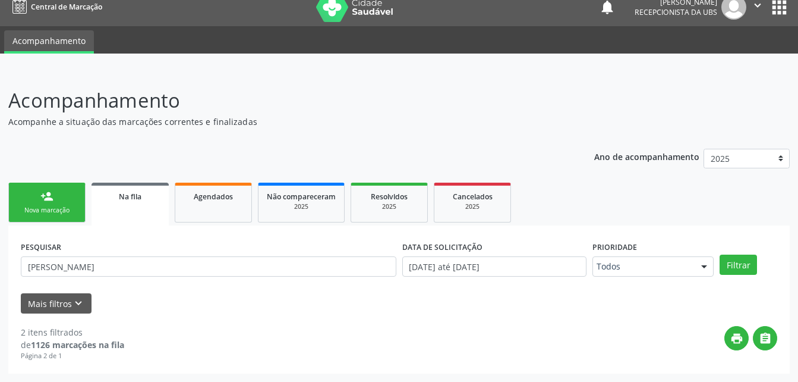
click at [27, 197] on link "person_add Nova marcação" at bounding box center [46, 202] width 77 height 40
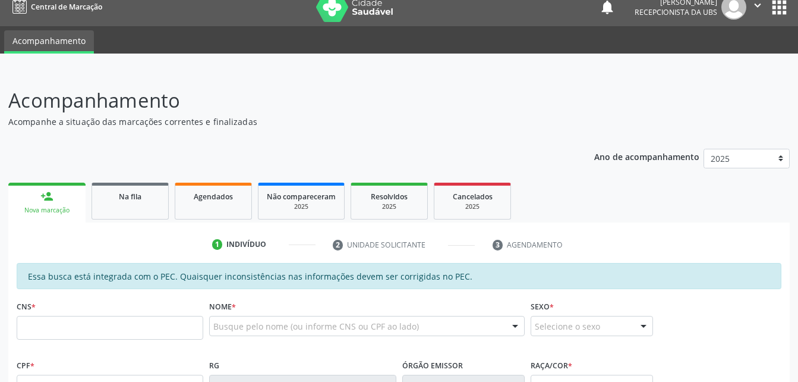
scroll to position [71, 0]
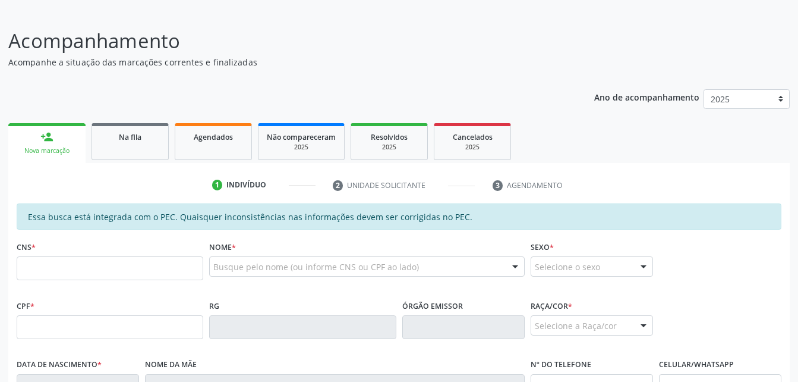
click at [136, 300] on div "CPF *" at bounding box center [110, 318] width 187 height 42
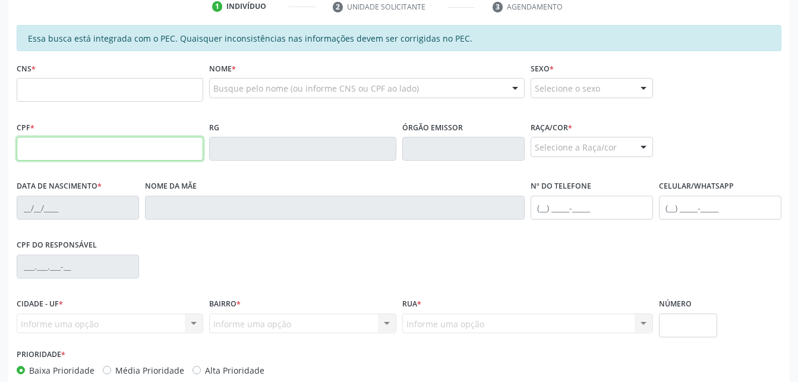
click at [121, 151] on input "text" at bounding box center [110, 149] width 187 height 24
type input "106.077.074-10"
type input "700 0012 7128 6909"
type input "0[DATE]"
type input "[PERSON_NAME]"
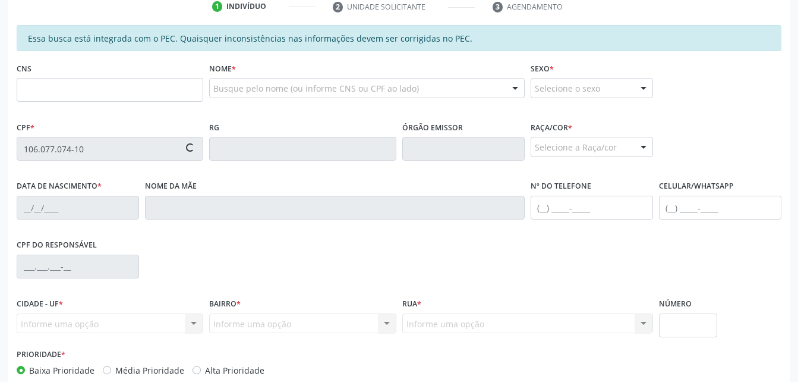
type input "[PHONE_NUMBER]"
type input "S/N"
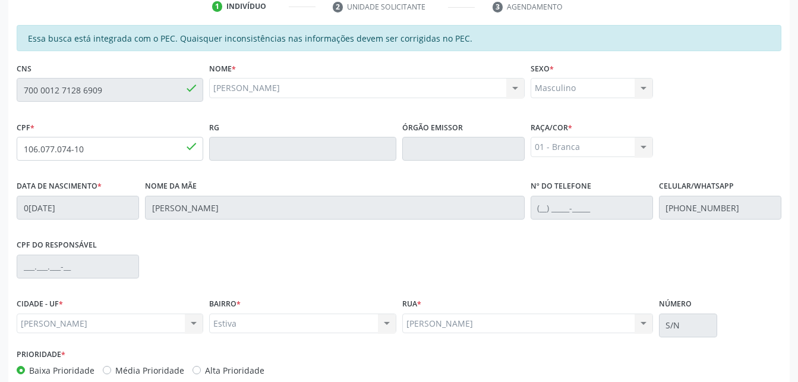
scroll to position [314, 0]
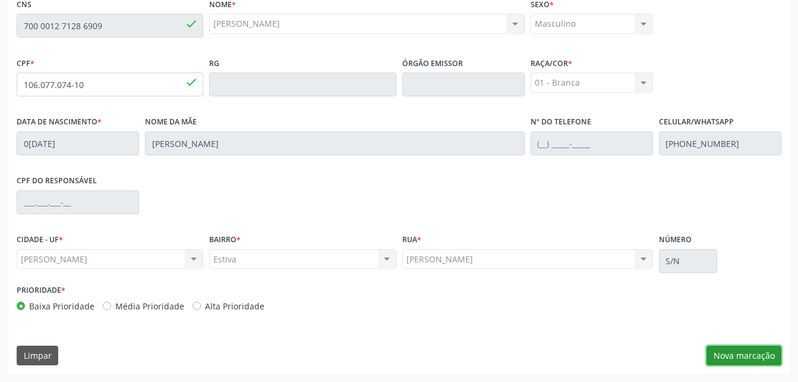
click at [713, 358] on button "Nova marcação" at bounding box center [744, 355] width 75 height 20
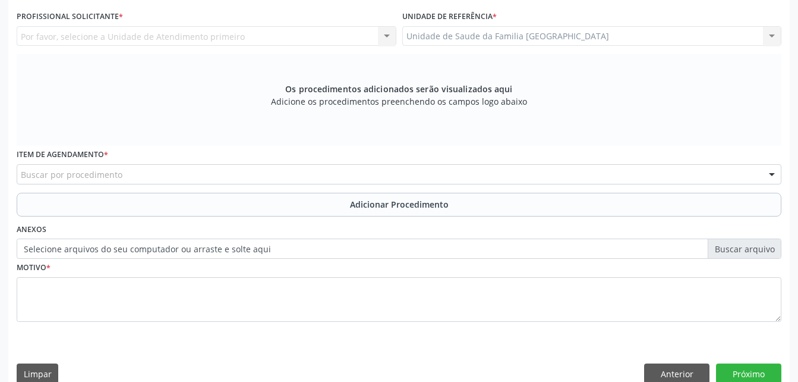
scroll to position [254, 0]
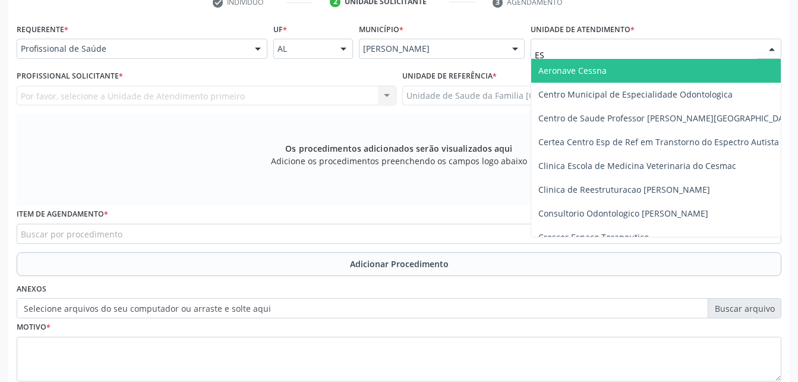
type input "EST"
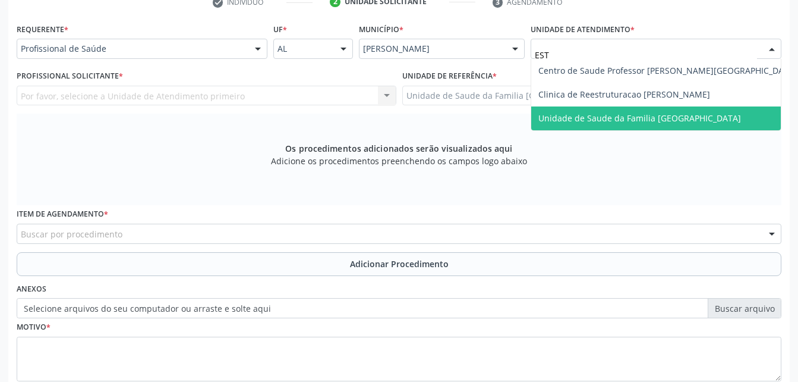
drag, startPoint x: 603, startPoint y: 114, endPoint x: 255, endPoint y: 68, distance: 351.3
click at [603, 115] on span "Unidade de Saude da Familia [GEOGRAPHIC_DATA]" at bounding box center [640, 117] width 203 height 11
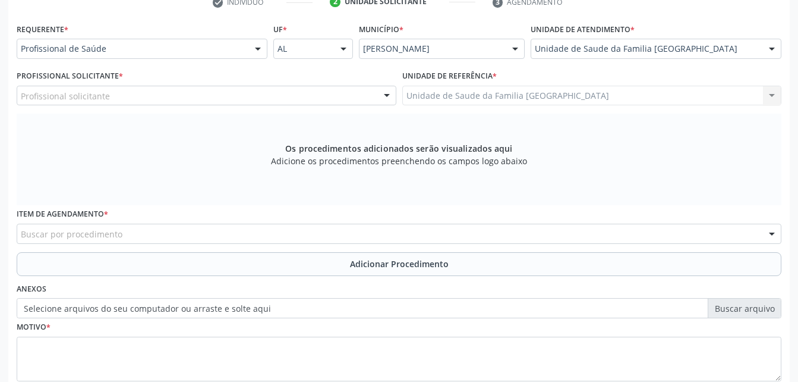
click at [206, 97] on div "Profissional solicitante" at bounding box center [207, 96] width 380 height 20
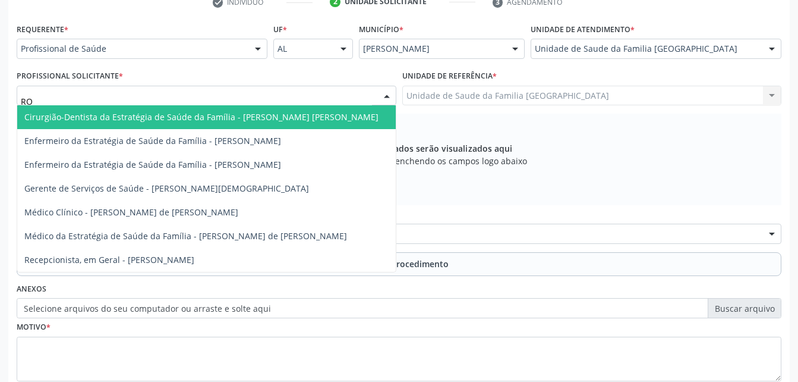
type input "ROD"
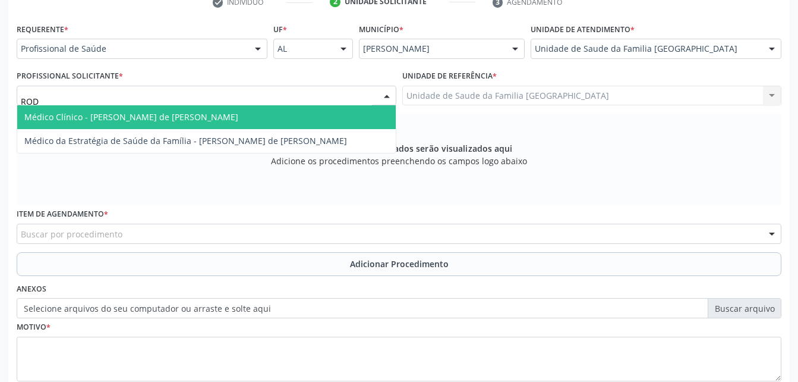
click at [208, 117] on span "Médico Clínico - [PERSON_NAME] de [PERSON_NAME]" at bounding box center [131, 116] width 214 height 11
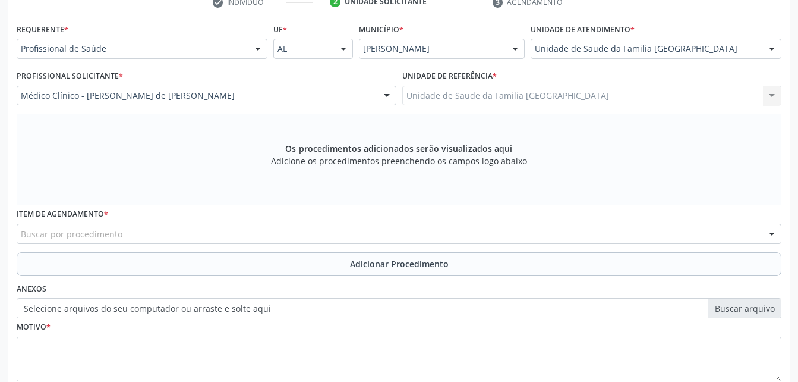
click at [224, 237] on div "Buscar por procedimento" at bounding box center [399, 234] width 765 height 20
click at [21, 231] on input "text" at bounding box center [21, 240] width 0 height 24
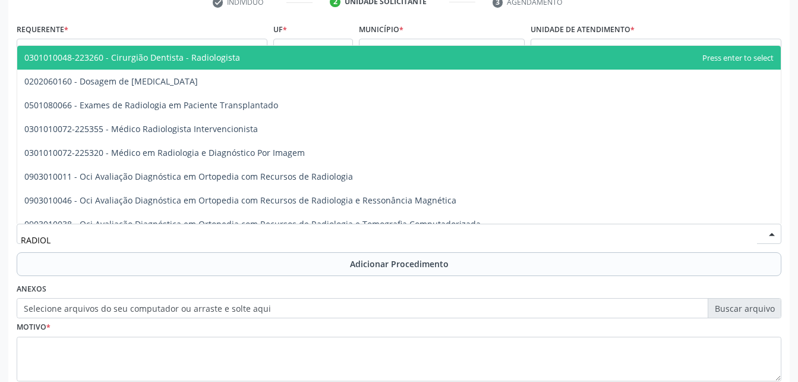
type input "RADIOLO"
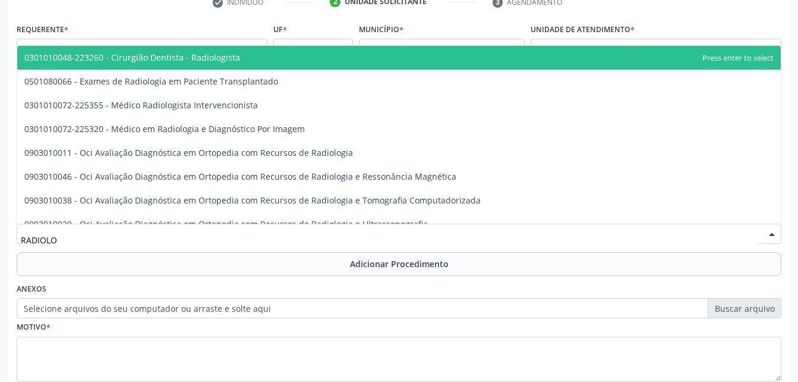
click at [292, 59] on span "0301010048-223260 - Cirurgião Dentista - Radiologista" at bounding box center [399, 58] width 764 height 24
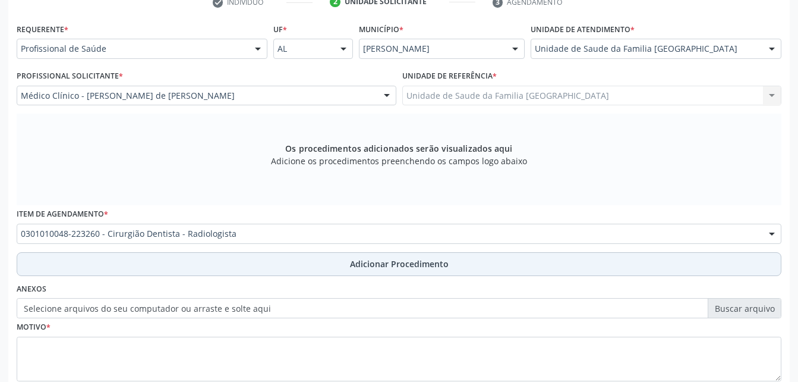
click at [365, 256] on button "Adicionar Procedimento" at bounding box center [399, 264] width 765 height 24
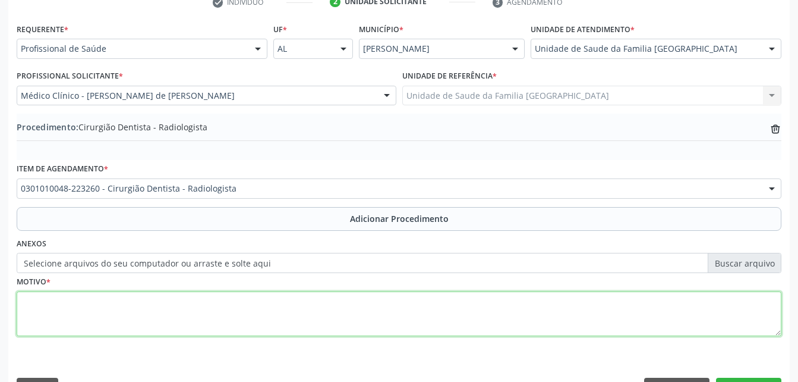
click at [289, 298] on textarea at bounding box center [399, 313] width 765 height 45
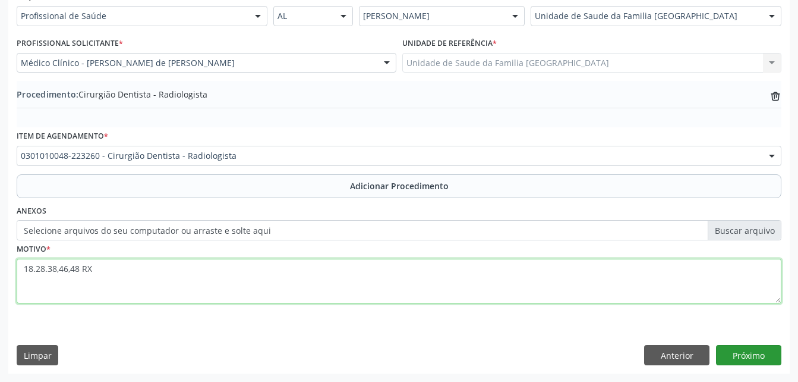
type textarea "18.28.38,46,48 RX"
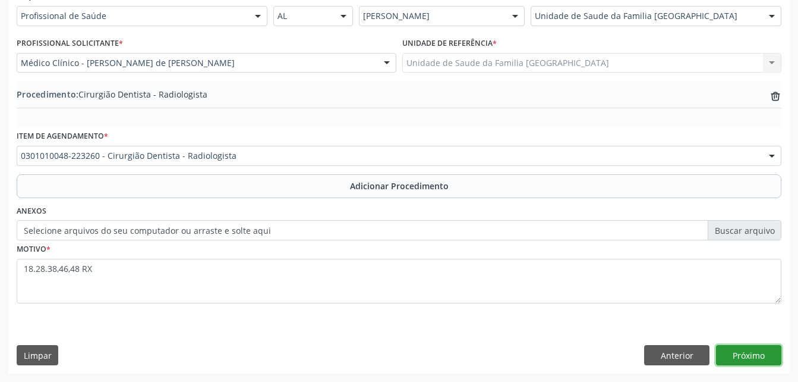
click at [767, 356] on button "Próximo" at bounding box center [748, 355] width 65 height 20
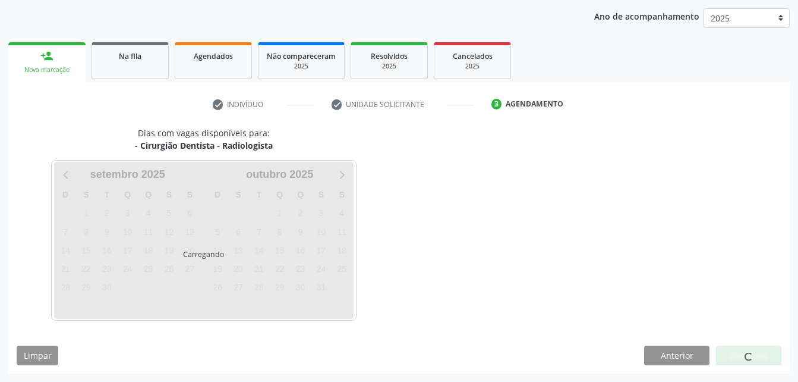
scroll to position [187, 0]
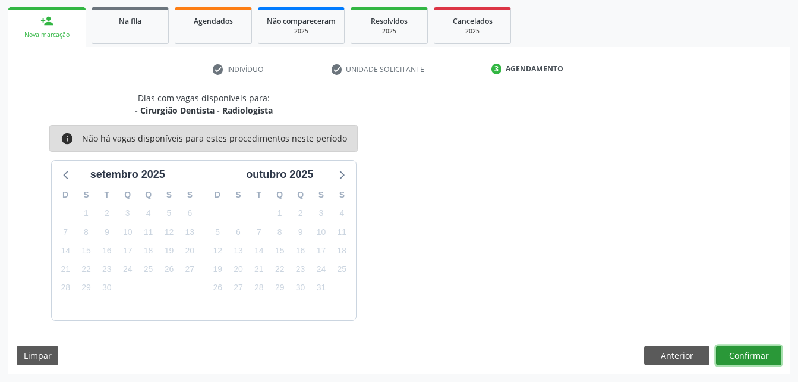
click at [760, 349] on button "Confirmar" at bounding box center [748, 355] width 65 height 20
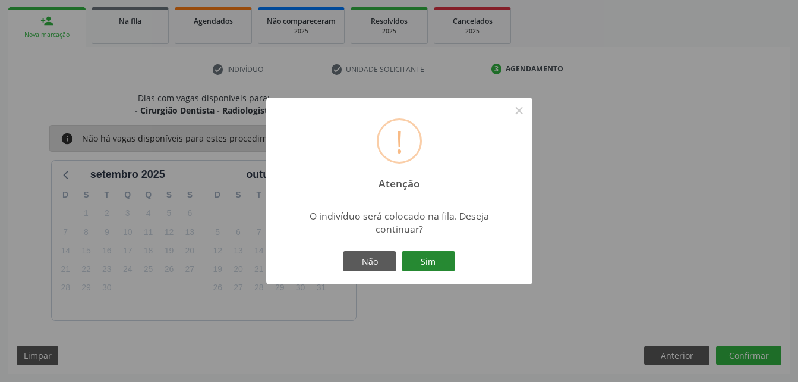
click at [426, 262] on button "Sim" at bounding box center [429, 261] width 54 height 20
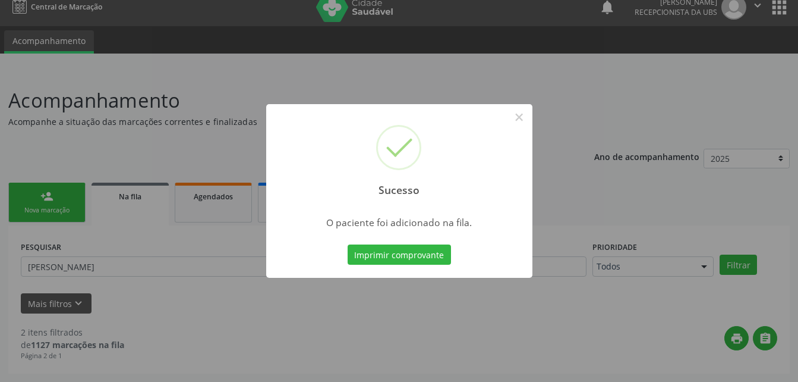
scroll to position [12, 0]
click at [31, 201] on div "Sucesso × O paciente foi adicionado na fila. Imprimir comprovante Cancel" at bounding box center [399, 191] width 798 height 382
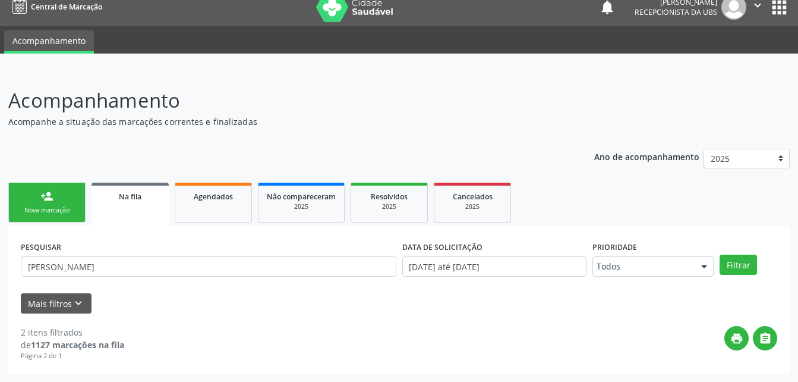
click at [58, 200] on link "person_add Nova marcação" at bounding box center [46, 202] width 77 height 40
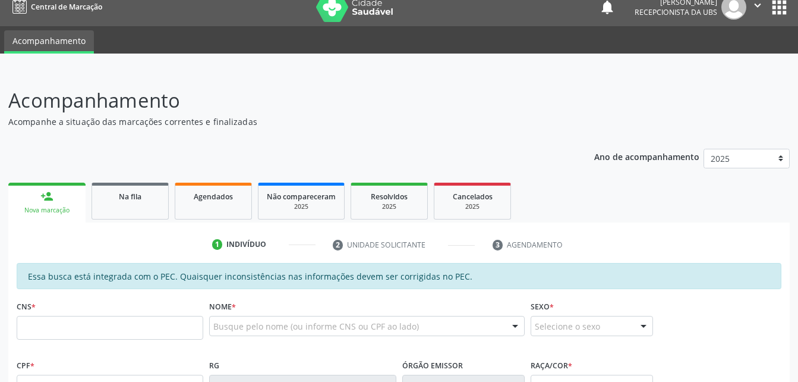
scroll to position [131, 0]
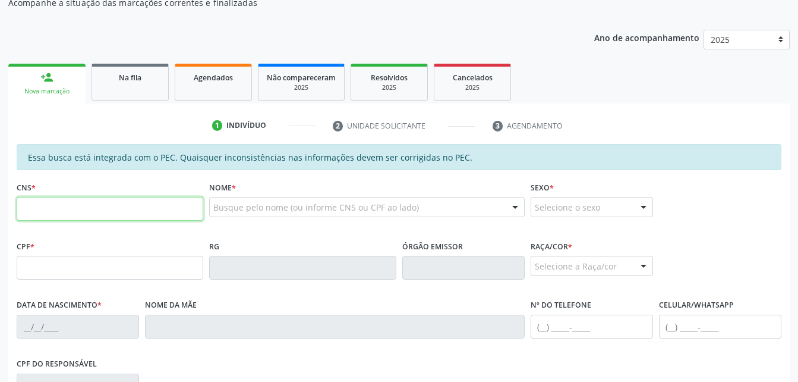
click at [113, 213] on input "text" at bounding box center [110, 209] width 187 height 24
type input "700 9079 4672 6690"
type input "2[DATE]"
type input "[PERSON_NAME]"
type input "[PHONE_NUMBER]"
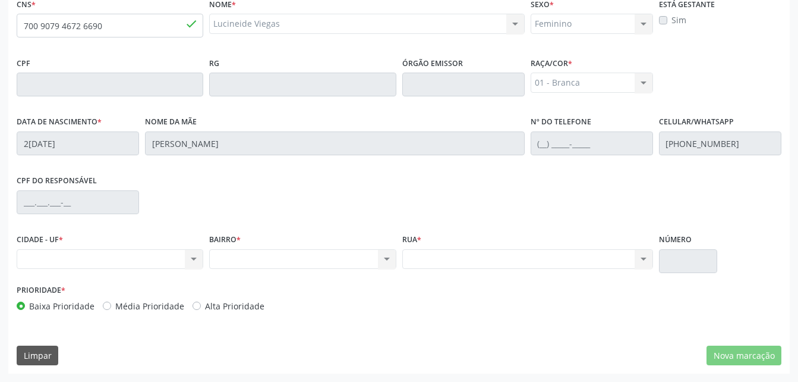
scroll to position [254, 0]
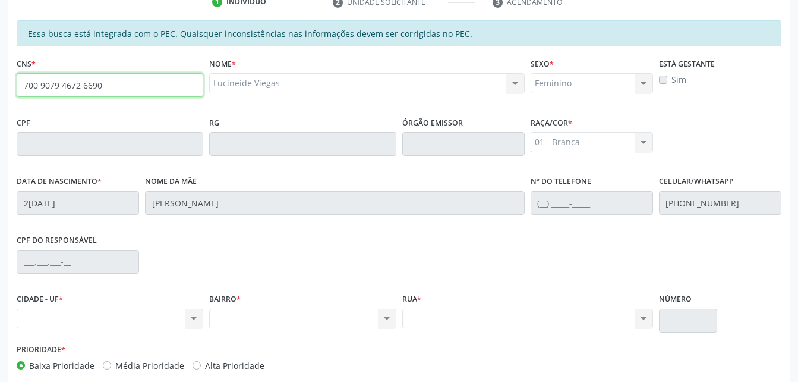
click at [116, 91] on input "700 9079 4672 6690" at bounding box center [110, 85] width 187 height 24
click at [378, 93] on div "Lucineide Viegas Lucineide Viegas CNS: 700 9079 4672 6690 CPF: -- Nascimento: 2…" at bounding box center [366, 87] width 315 height 29
drag, startPoint x: 46, startPoint y: 92, endPoint x: 108, endPoint y: 90, distance: 61.8
click at [108, 90] on input "700 9079 4672 6690" at bounding box center [110, 85] width 187 height 24
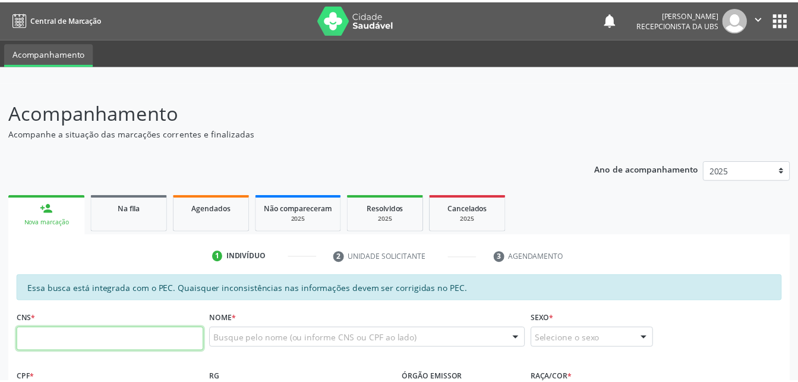
scroll to position [254, 0]
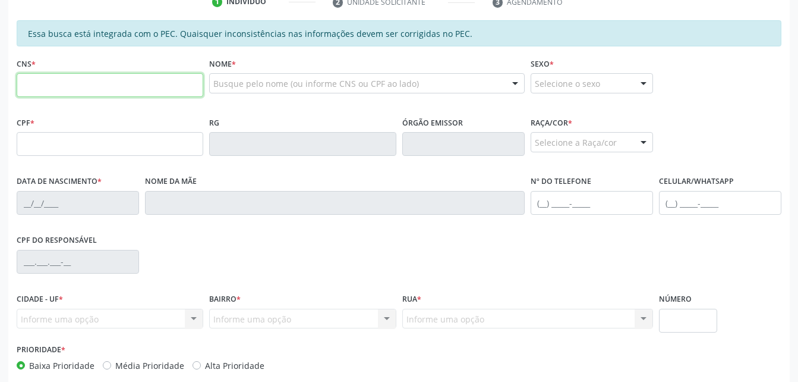
click at [102, 87] on input "text" at bounding box center [110, 85] width 187 height 24
paste input "700 9079 4672 6690"
type input "700 9079 4672 6690"
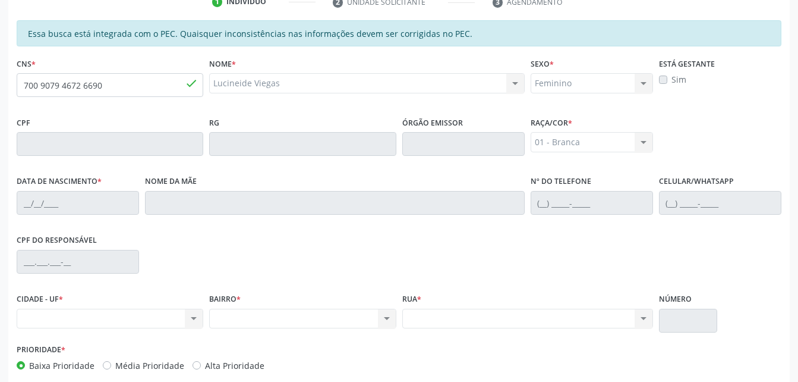
type input "2[DATE]"
type input "[PERSON_NAME]"
type input "[PHONE_NUMBER]"
